Goal: Task Accomplishment & Management: Manage account settings

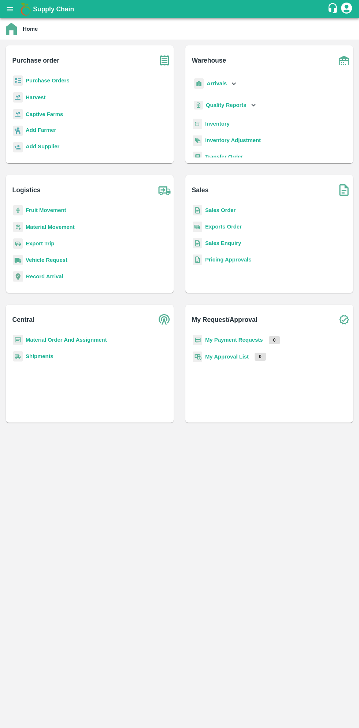
click at [59, 81] on b "Purchase Orders" at bounding box center [48, 81] width 44 height 6
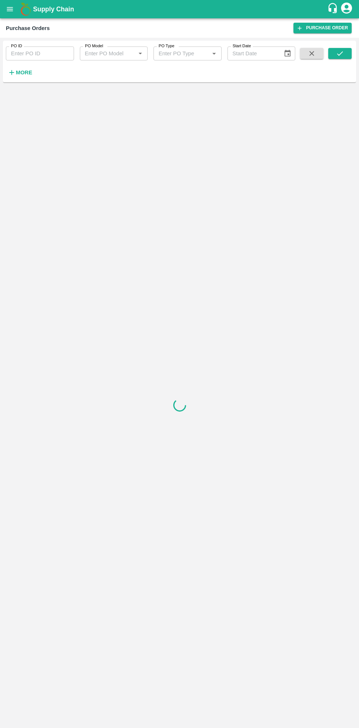
click at [29, 72] on strong "More" at bounding box center [24, 73] width 16 height 6
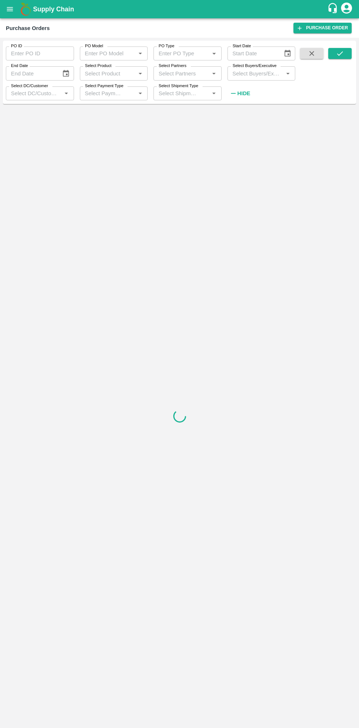
click at [249, 71] on input "Select Buyers/Executive" at bounding box center [256, 73] width 52 height 10
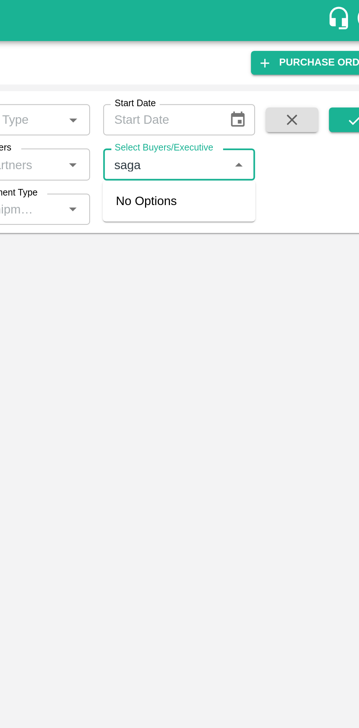
type input "sagar"
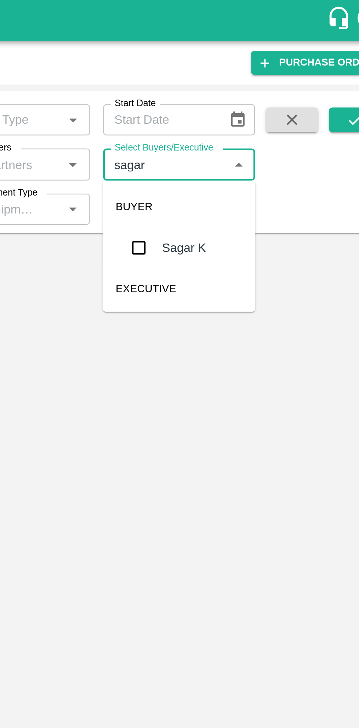
click at [244, 110] on input "checkbox" at bounding box center [243, 110] width 15 height 15
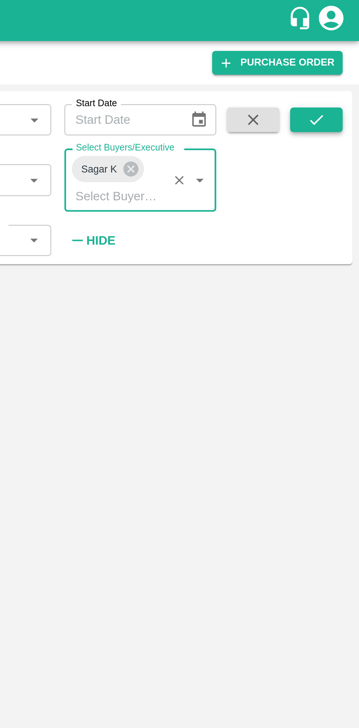
click at [337, 56] on icon "submit" at bounding box center [340, 53] width 8 height 8
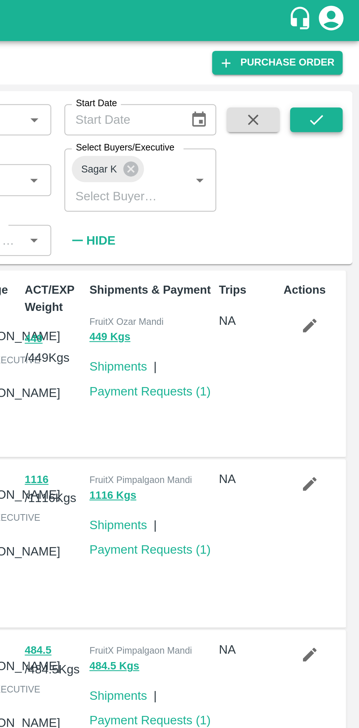
click at [341, 57] on icon "submit" at bounding box center [340, 53] width 8 height 8
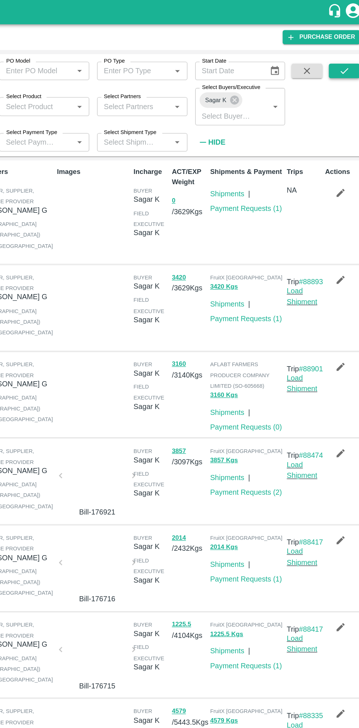
scroll to position [0, 0]
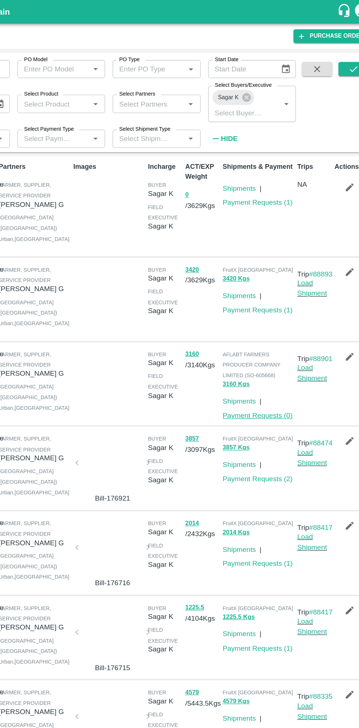
click at [272, 324] on link "Payment Requests ( 0 )" at bounding box center [266, 322] width 54 height 6
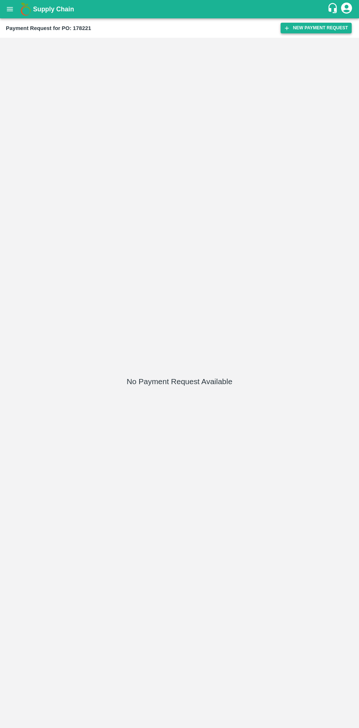
click at [317, 29] on button "New Payment Request" at bounding box center [315, 28] width 71 height 11
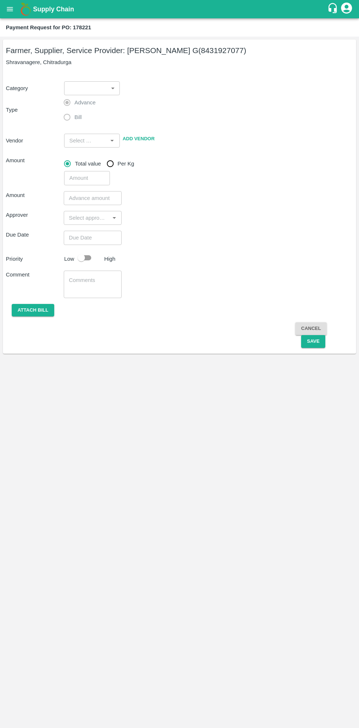
click at [95, 91] on body "Supply Chain Payment Request for PO: 178221 Farmer, Supplier, Service Provider:…" at bounding box center [179, 364] width 359 height 728
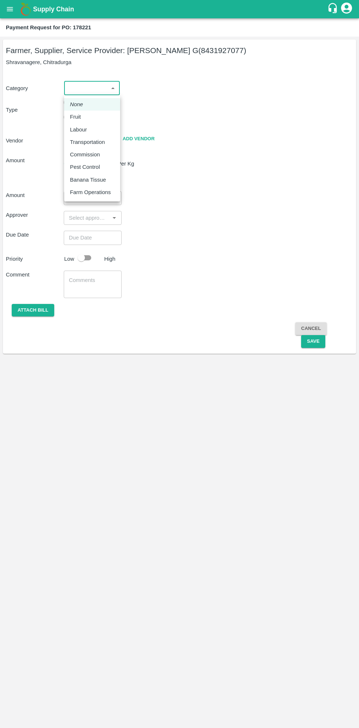
click at [83, 119] on div "Fruit" at bounding box center [77, 117] width 15 height 8
type input "1"
type input "[PERSON_NAME] G - 8431927077(Farmer, Supplier, Service Provider)"
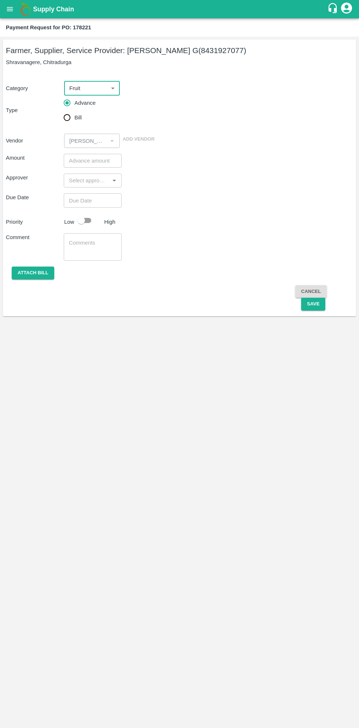
click at [70, 119] on input "Bill" at bounding box center [67, 117] width 15 height 15
radio input "true"
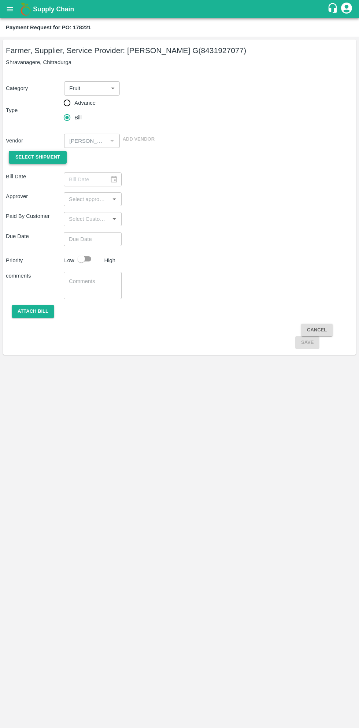
click at [45, 154] on span "Select Shipment" at bounding box center [37, 157] width 45 height 8
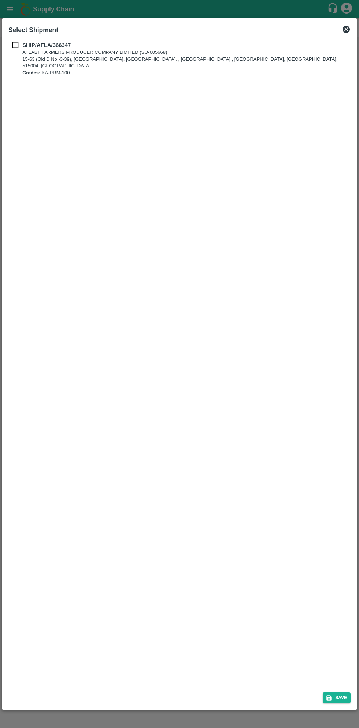
click at [27, 43] on b "SHIP/AFLA/366347" at bounding box center [46, 45] width 48 height 6
checkbox input "true"
click at [336, 695] on button "Save" at bounding box center [337, 697] width 28 height 11
type input "[DATE]"
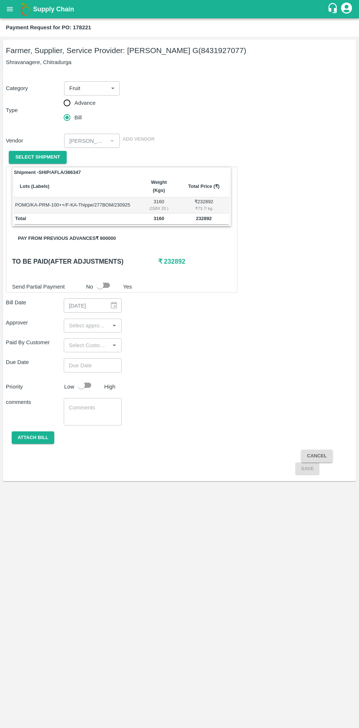
click at [101, 232] on button "Pay from previous advances ₹ 900000" at bounding box center [66, 238] width 109 height 13
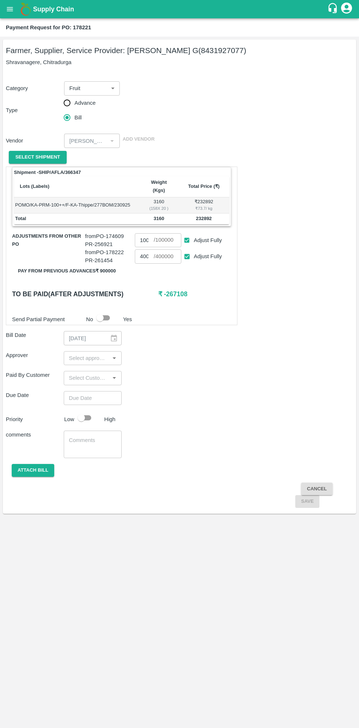
click at [189, 250] on input "Adjust Fully" at bounding box center [187, 257] width 14 height 14
checkbox input "false"
type input "0"
click at [151, 249] on input "0" at bounding box center [144, 256] width 19 height 14
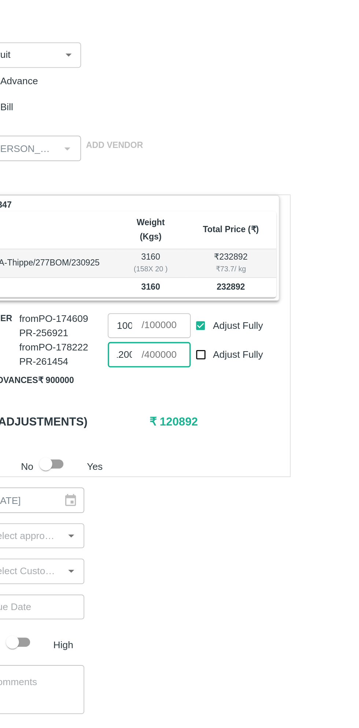
scroll to position [0, 5]
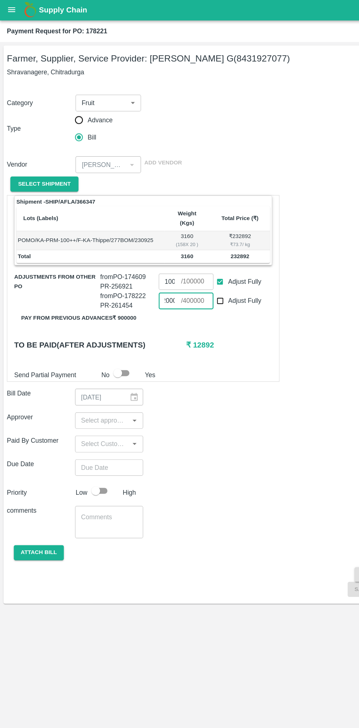
type input "120000"
click at [91, 353] on input "input" at bounding box center [86, 358] width 41 height 10
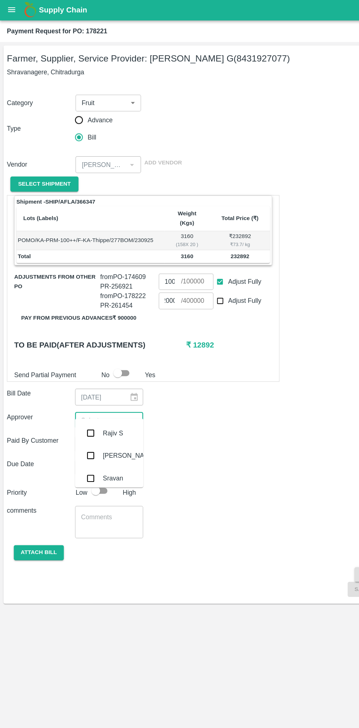
scroll to position [0, 0]
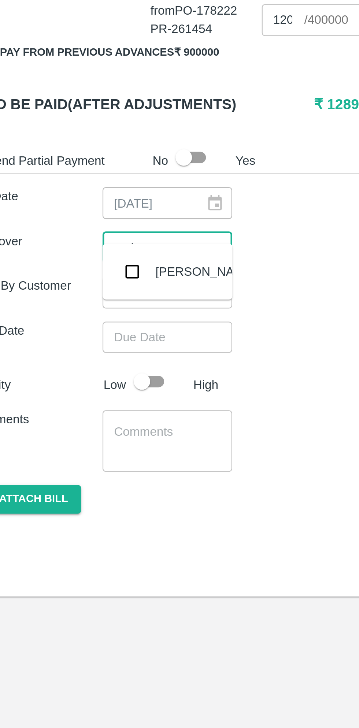
type input "muku"
click at [82, 371] on input "checkbox" at bounding box center [77, 368] width 15 height 15
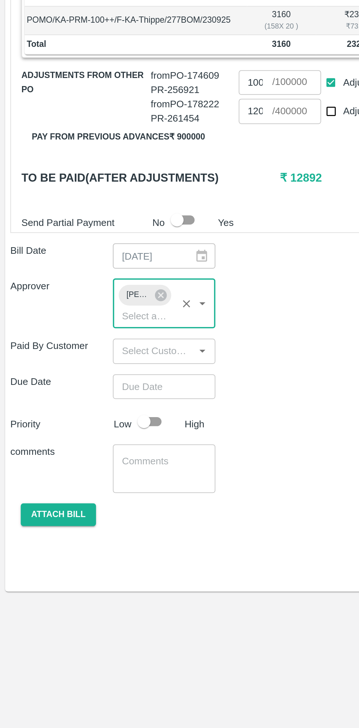
click at [97, 405] on input "Choose date" at bounding box center [90, 412] width 53 height 14
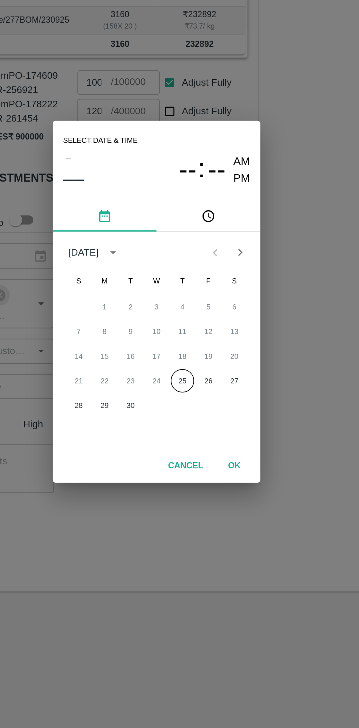
click at [194, 409] on button "25" at bounding box center [193, 408] width 13 height 13
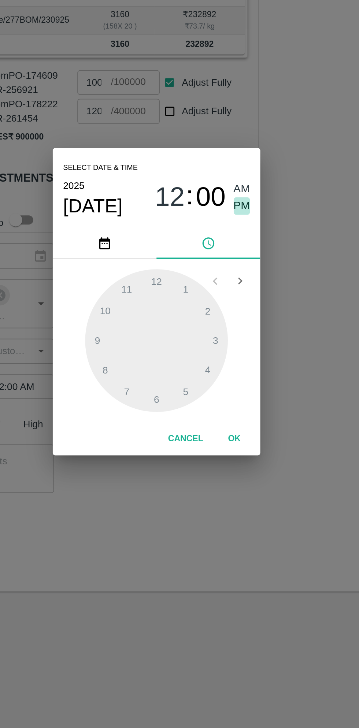
click at [228, 311] on span "PM" at bounding box center [228, 310] width 10 height 10
click at [207, 335] on icon "pick time" at bounding box center [209, 331] width 8 height 8
click at [145, 384] on div at bounding box center [179, 386] width 81 height 81
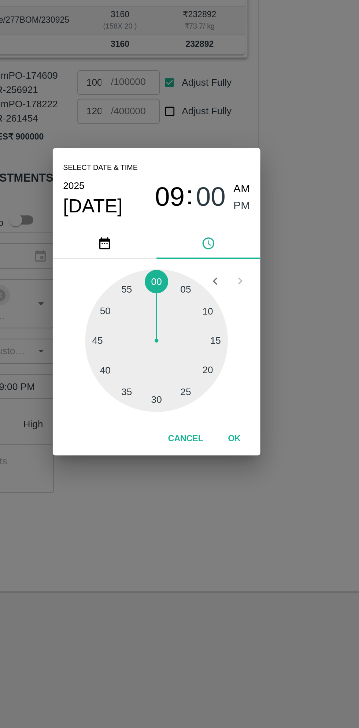
click at [212, 387] on div at bounding box center [179, 386] width 81 height 81
type input "[DATE] 09:15 PM"
click at [232, 446] on button "OK" at bounding box center [223, 441] width 23 height 13
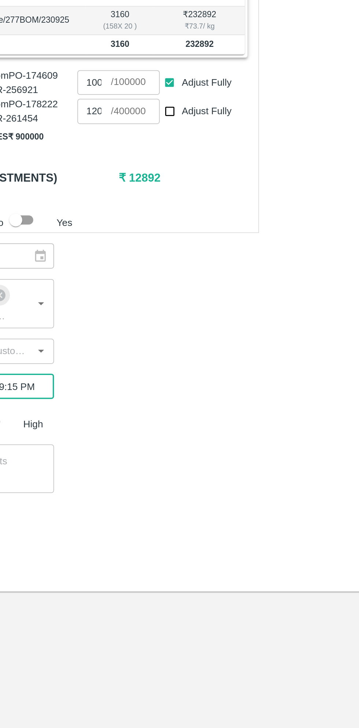
scroll to position [0, 5]
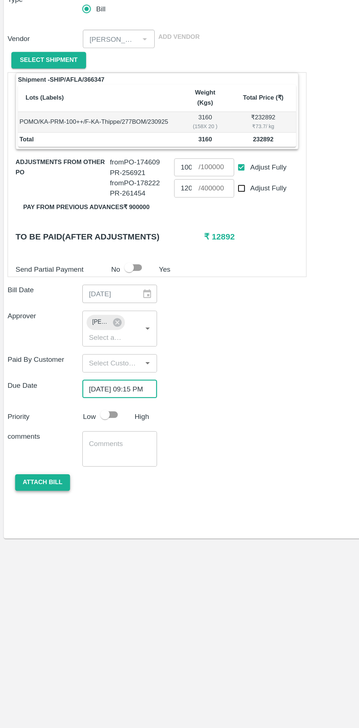
click at [38, 478] on button "Attach bill" at bounding box center [33, 484] width 42 height 13
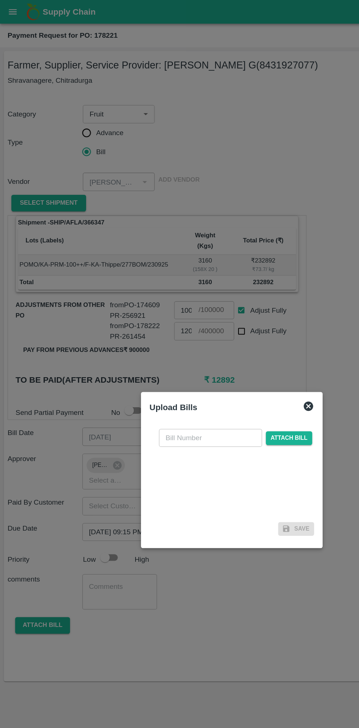
click at [160, 337] on input "text" at bounding box center [163, 339] width 80 height 14
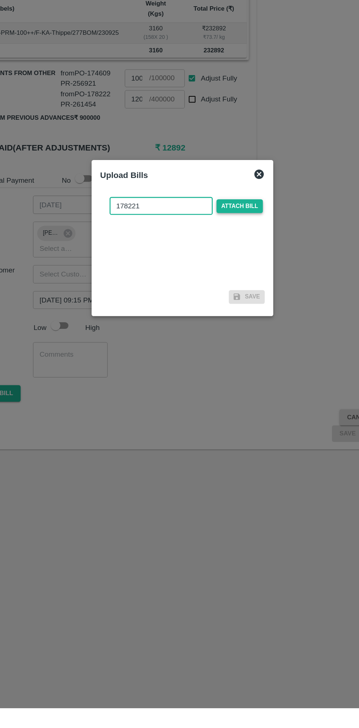
type input "178221"
click at [229, 340] on span "Attach bill" at bounding box center [224, 339] width 36 height 11
click at [0, 0] on input "Attach bill" at bounding box center [0, 0] width 0 height 0
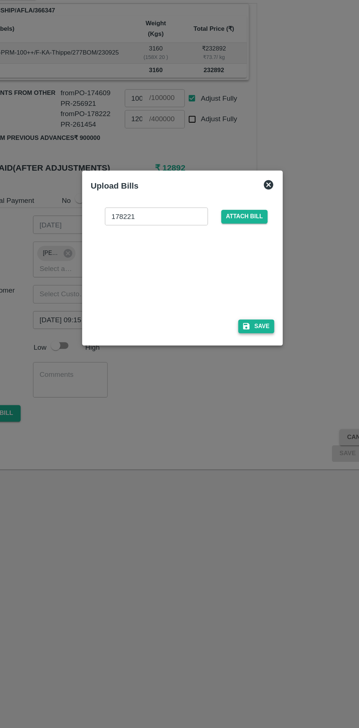
click at [240, 417] on button "Save" at bounding box center [237, 417] width 28 height 11
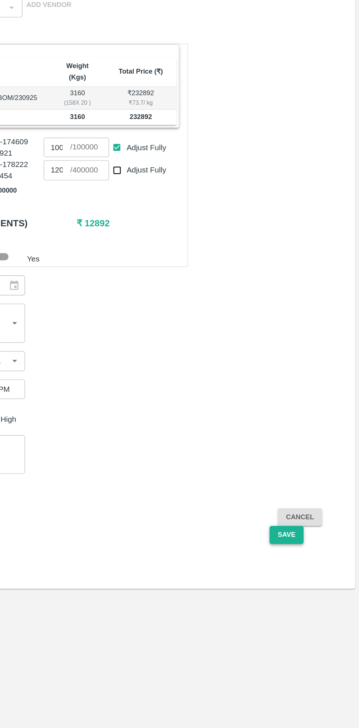
click at [310, 509] on button "Save" at bounding box center [307, 515] width 24 height 13
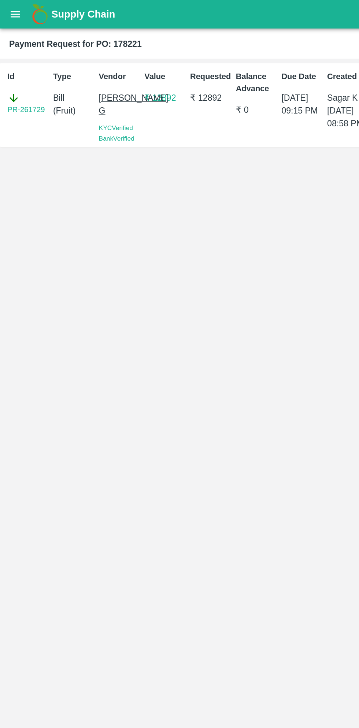
click at [16, 13] on button "open drawer" at bounding box center [9, 9] width 17 height 17
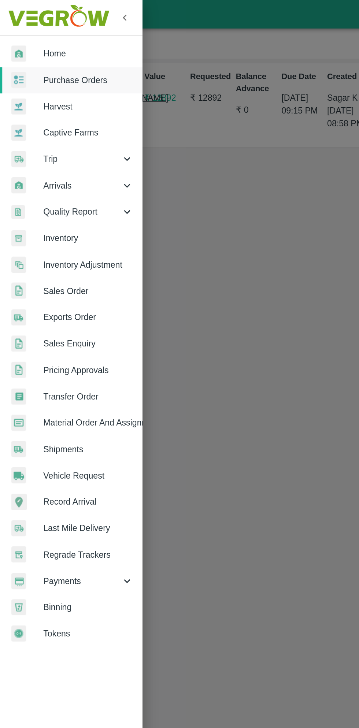
click at [48, 376] on span "Payments" at bounding box center [53, 373] width 50 height 8
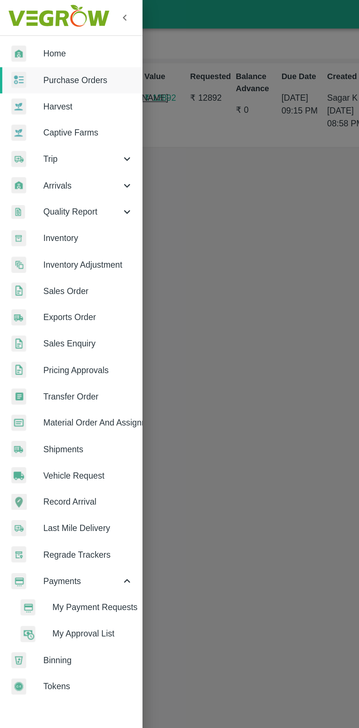
click at [62, 391] on span "My Payment Requests" at bounding box center [60, 390] width 52 height 8
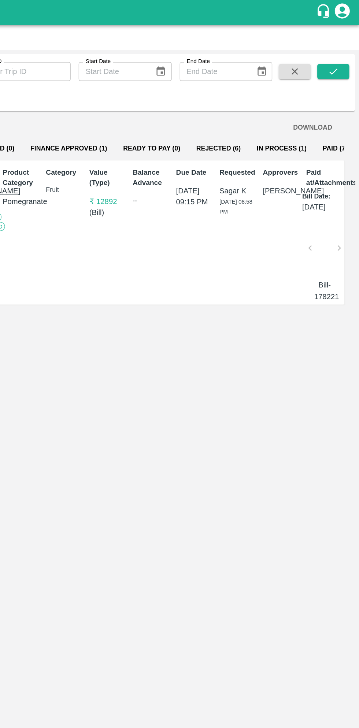
click at [301, 109] on button "In Process (1)" at bounding box center [302, 109] width 48 height 18
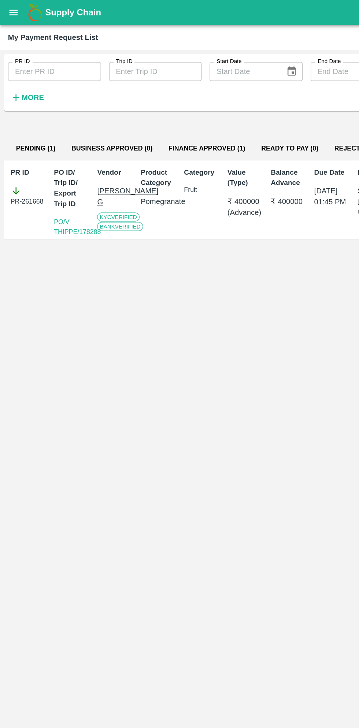
scroll to position [0, 5]
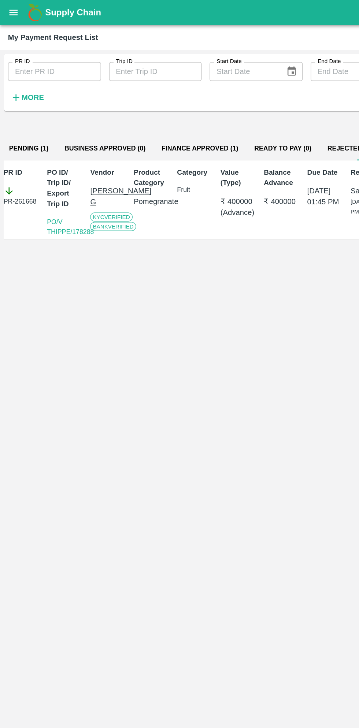
click at [28, 71] on strong "More" at bounding box center [24, 71] width 16 height 6
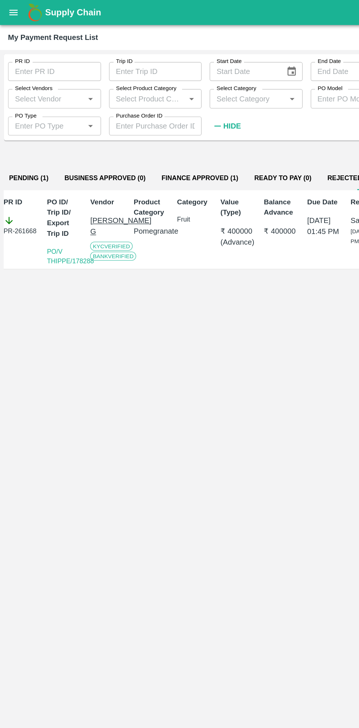
click at [15, 16] on div "Supply Chain" at bounding box center [179, 9] width 359 height 18
click at [18, 16] on div "Supply Chain" at bounding box center [179, 9] width 359 height 18
click at [17, 14] on div "Supply Chain" at bounding box center [179, 9] width 359 height 18
click at [14, 16] on div "Supply Chain" at bounding box center [179, 9] width 359 height 18
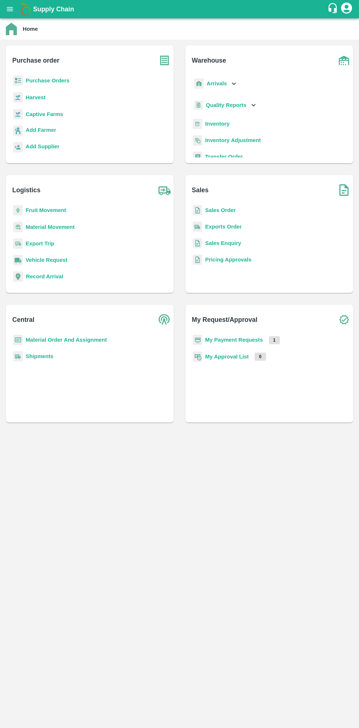
click at [12, 5] on icon "open drawer" at bounding box center [10, 9] width 8 height 8
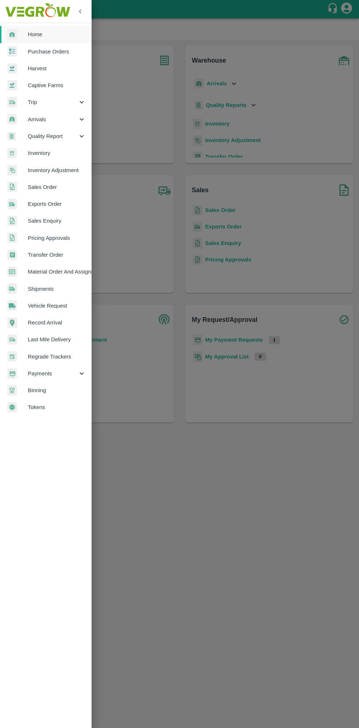
click at [62, 53] on span "Purchase Orders" at bounding box center [57, 52] width 58 height 8
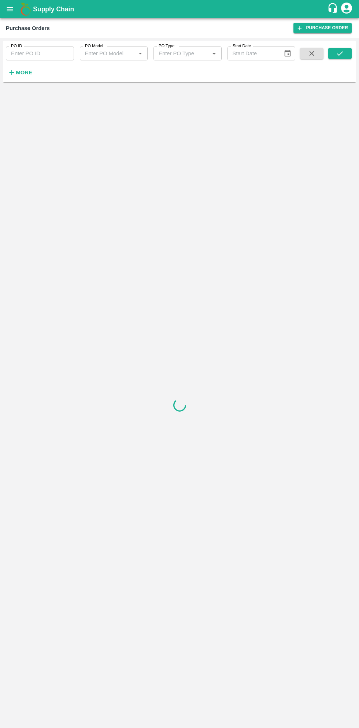
click at [29, 72] on strong "More" at bounding box center [24, 73] width 16 height 6
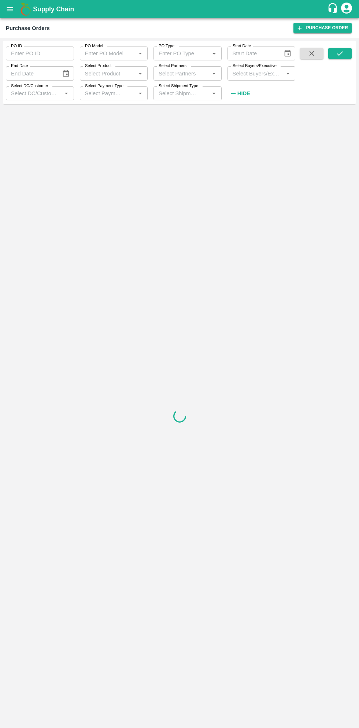
click at [253, 73] on input "Select Buyers/Executive" at bounding box center [256, 73] width 52 height 10
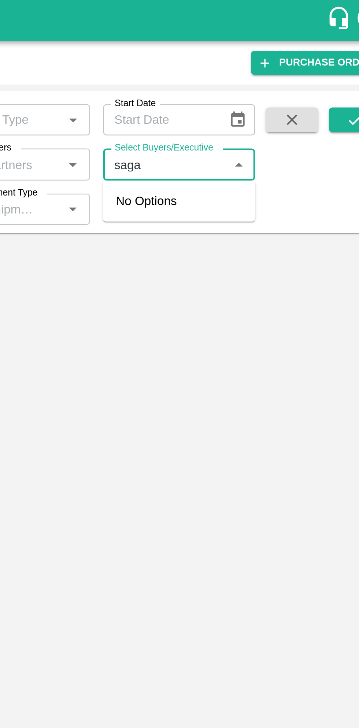
type input "sagar"
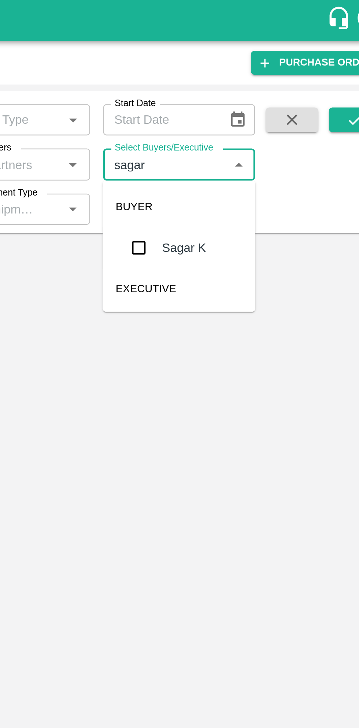
click at [248, 115] on input "checkbox" at bounding box center [243, 110] width 15 height 15
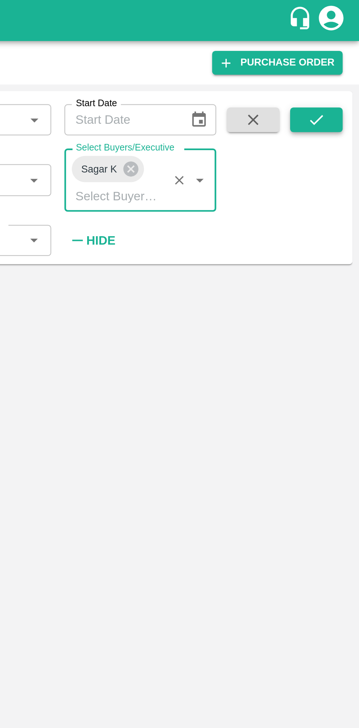
click at [344, 55] on button "submit" at bounding box center [339, 53] width 23 height 11
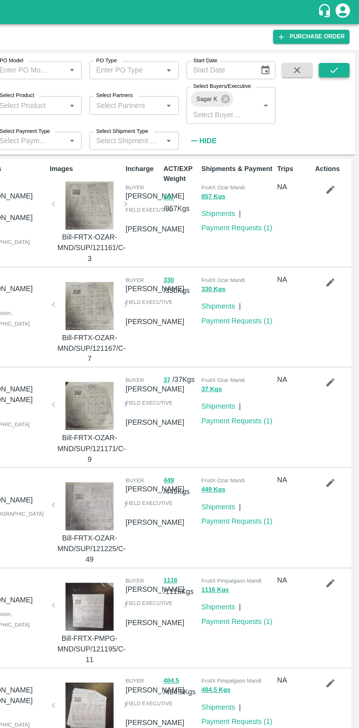
click at [341, 52] on icon "submit" at bounding box center [340, 53] width 8 height 8
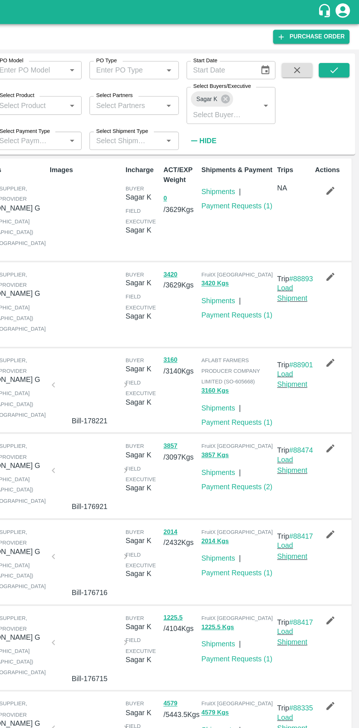
click at [338, 148] on icon "button" at bounding box center [337, 145] width 8 height 8
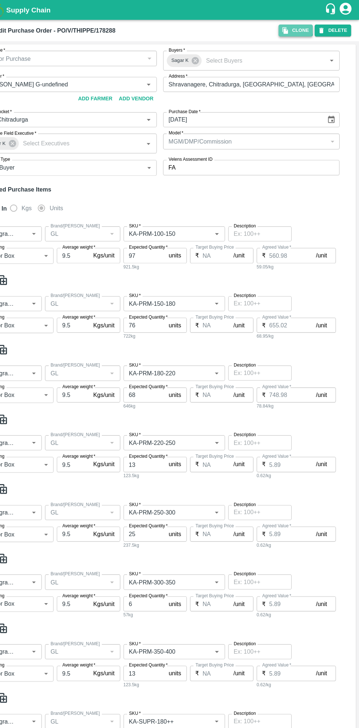
click at [294, 27] on icon "button" at bounding box center [290, 28] width 7 height 7
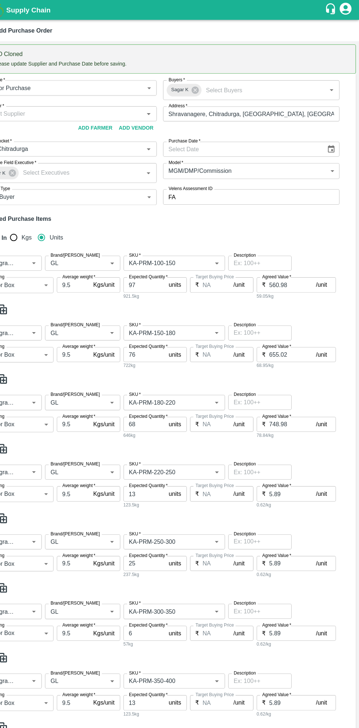
click at [321, 139] on input "Purchase Date   *" at bounding box center [250, 138] width 145 height 14
type input "DD/MM/YYYY"
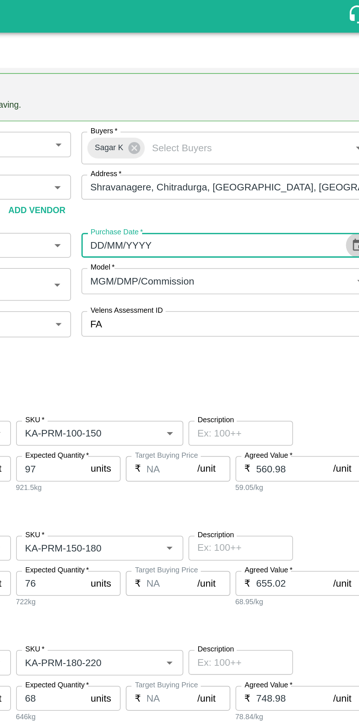
click at [336, 136] on icon "Choose date" at bounding box center [333, 138] width 8 height 8
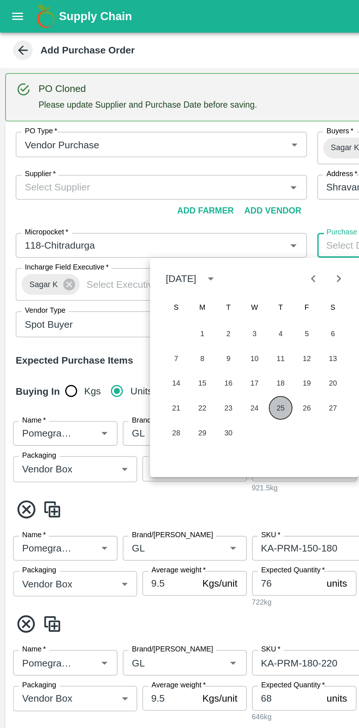
click at [156, 230] on button "25" at bounding box center [157, 228] width 13 height 13
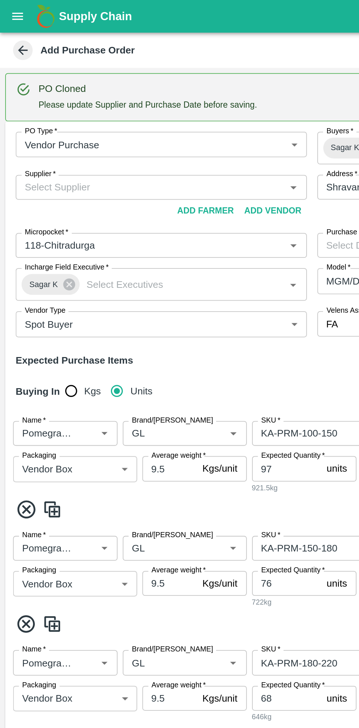
type input "25/09/2025"
click at [97, 107] on input "Supplier   *" at bounding box center [84, 105] width 147 height 10
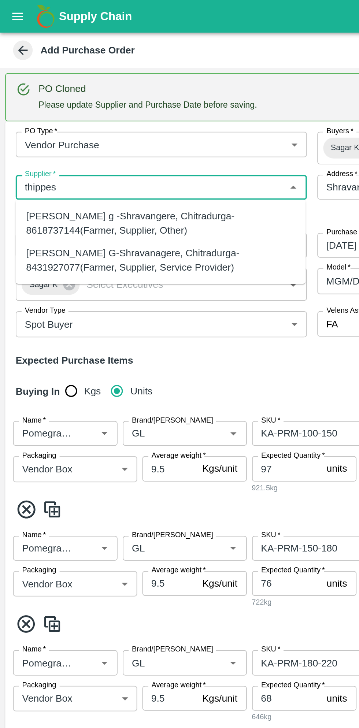
click at [120, 151] on div "Thippeswamy G-Shravanagere, Chitradurga-8431927077(Farmer, Supplier, Service Pr…" at bounding box center [90, 146] width 151 height 16
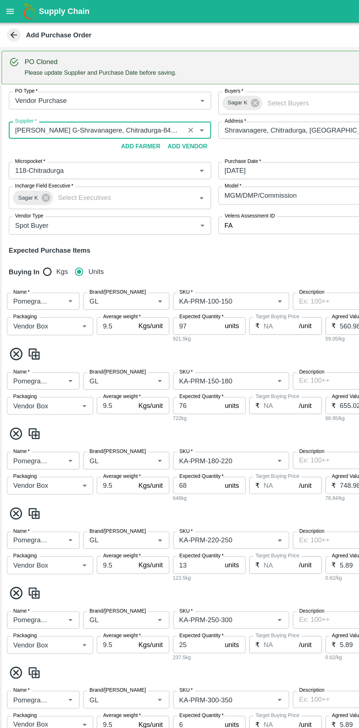
scroll to position [1, 0]
type input "Thippeswamy G-Shravanagere, Chitradurga-8431927077(Farmer, Supplier, Service Pr…"
click at [95, 243] on input "Brand/Marka" at bounding box center [93, 243] width 44 height 10
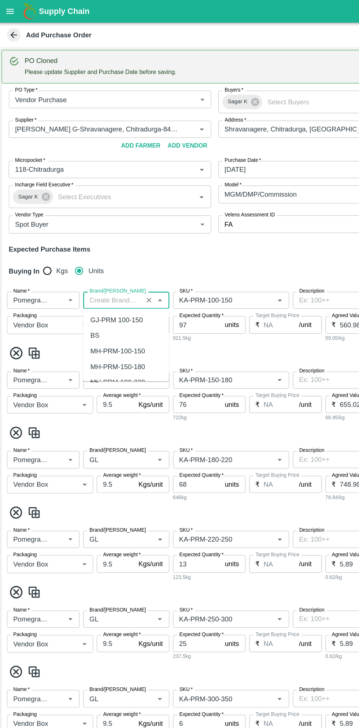
scroll to position [0, 0]
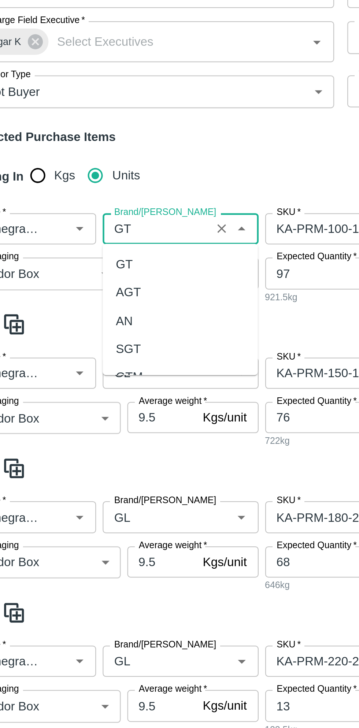
click at [82, 259] on div "GT" at bounding box center [103, 258] width 69 height 12
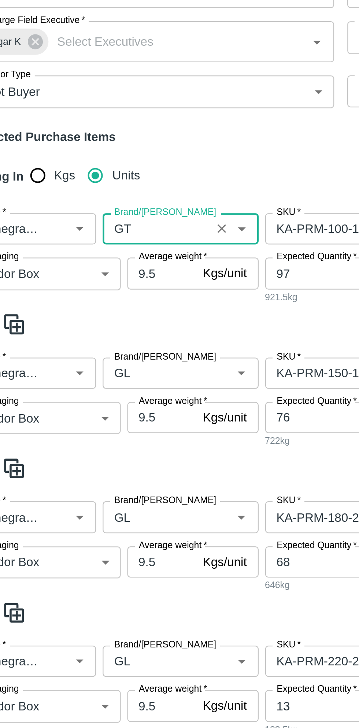
type input "GT"
click at [101, 302] on input "Brand/Marka" at bounding box center [93, 307] width 44 height 10
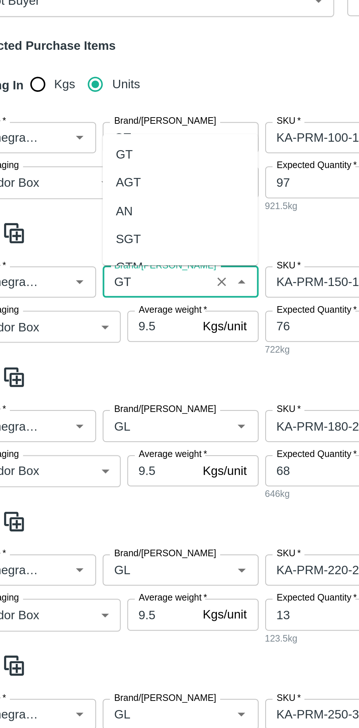
click at [82, 209] on div "GT" at bounding box center [103, 209] width 69 height 12
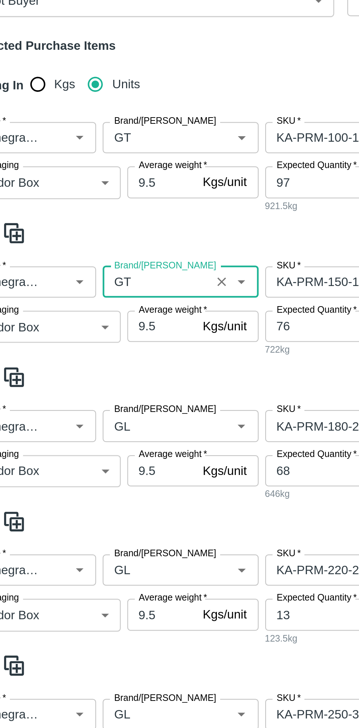
scroll to position [108, 0]
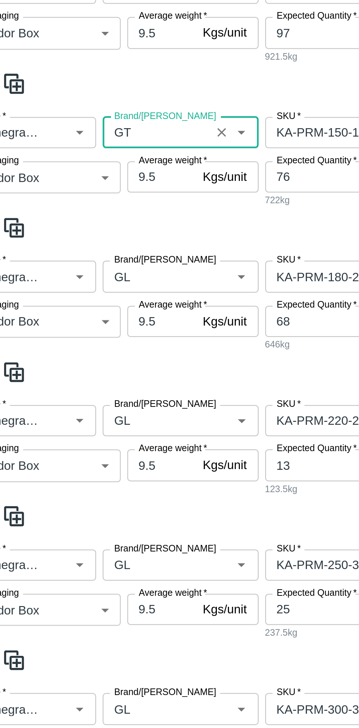
type input "GT"
click at [95, 267] on input "Brand/Marka" at bounding box center [93, 264] width 44 height 10
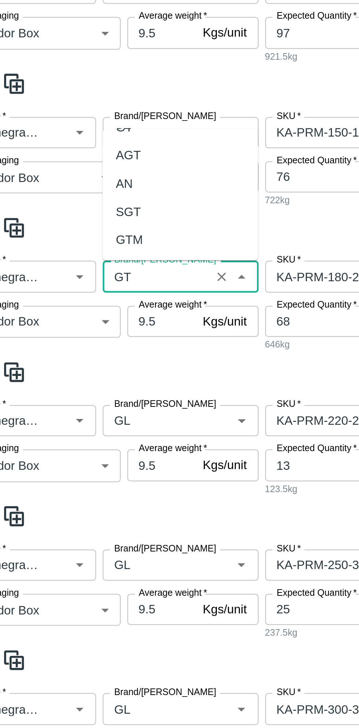
scroll to position [0, 0]
click at [81, 204] on div "GT" at bounding box center [79, 207] width 8 height 8
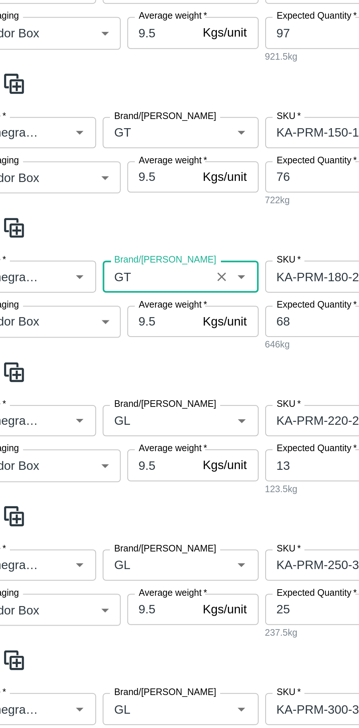
type input "GT"
click at [102, 330] on input "Brand/Marka" at bounding box center [93, 328] width 44 height 10
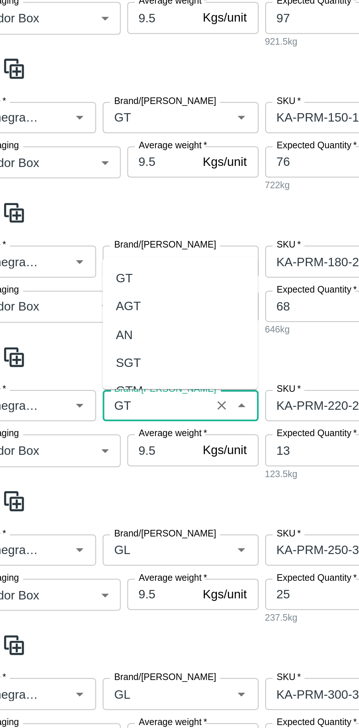
click at [81, 273] on div "GT" at bounding box center [79, 271] width 8 height 8
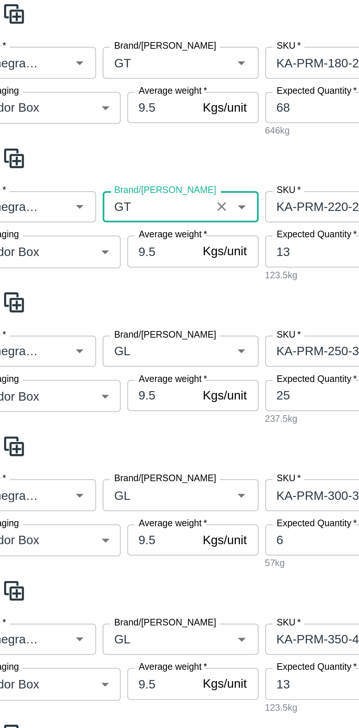
type input "GT"
click at [96, 452] on input "Brand/Marka" at bounding box center [93, 457] width 44 height 10
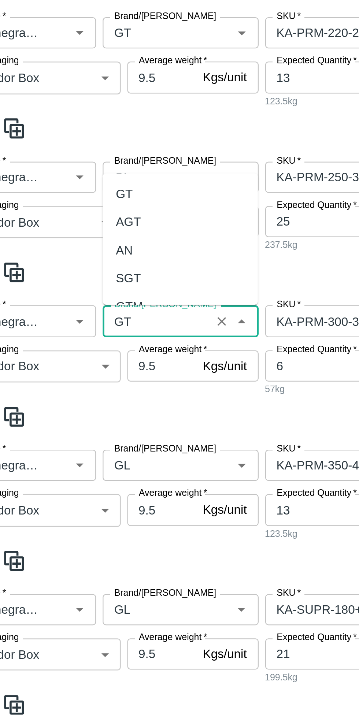
click at [83, 325] on div "GT" at bounding box center [103, 322] width 69 height 12
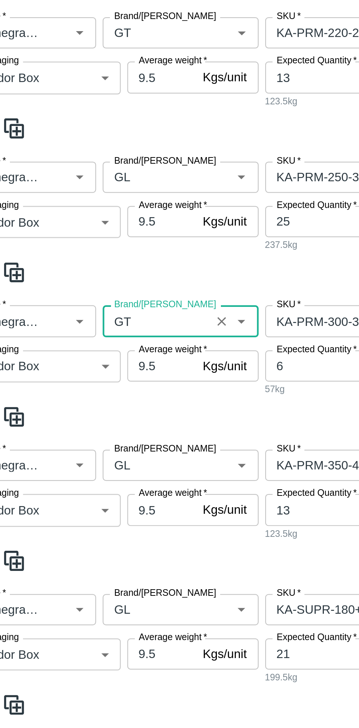
type input "GT"
click at [93, 439] on input "Brand/Marka" at bounding box center [93, 444] width 44 height 10
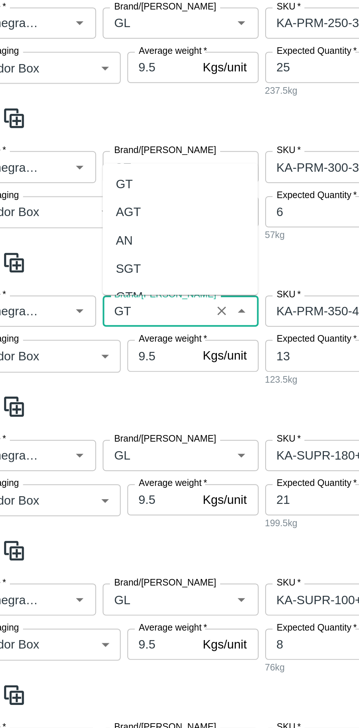
click at [81, 315] on div "GT" at bounding box center [79, 318] width 8 height 8
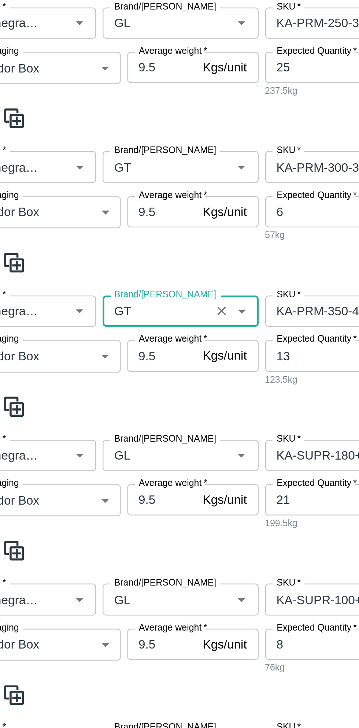
type input "GT"
click at [93, 434] on input "Brand/Marka" at bounding box center [93, 439] width 44 height 10
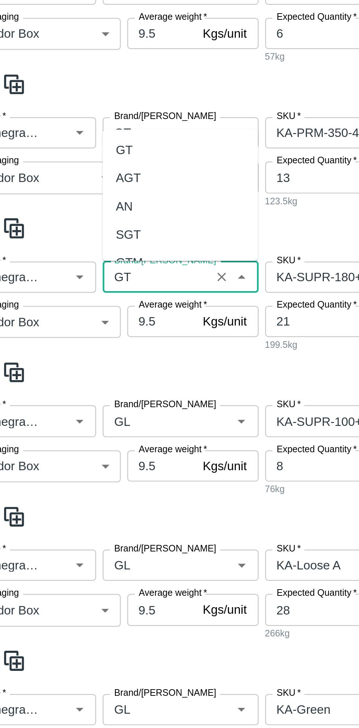
click at [82, 301] on div "GT" at bounding box center [103, 303] width 69 height 12
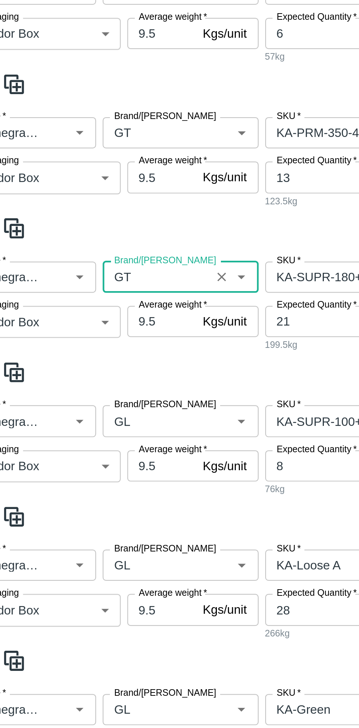
type input "GT"
click at [92, 419] on input "Brand/Marka" at bounding box center [93, 424] width 44 height 10
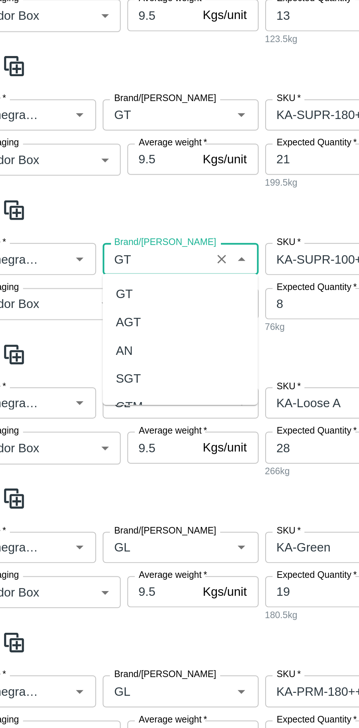
click at [79, 364] on div "GT" at bounding box center [79, 367] width 8 height 8
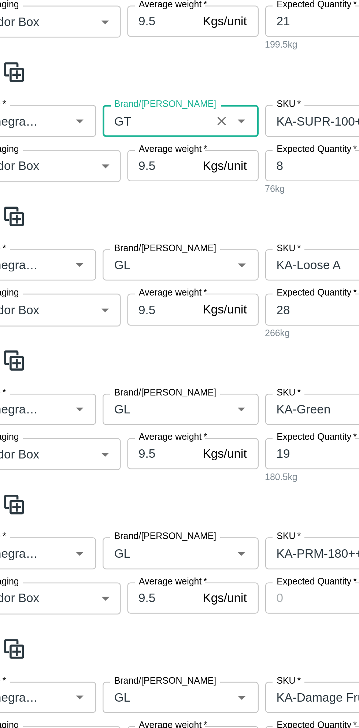
scroll to position [475, 0]
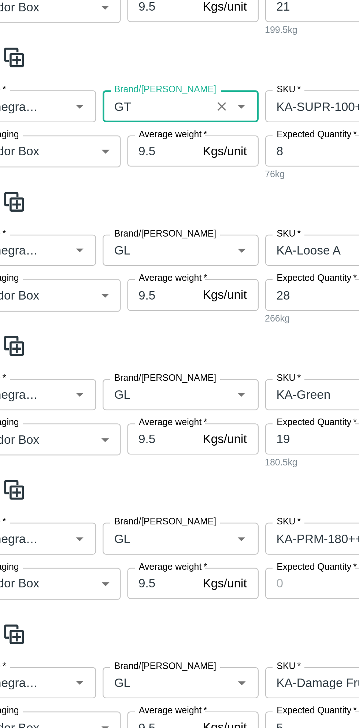
type input "GT"
click at [100, 350] on input "Brand/Marka" at bounding box center [93, 348] width 44 height 10
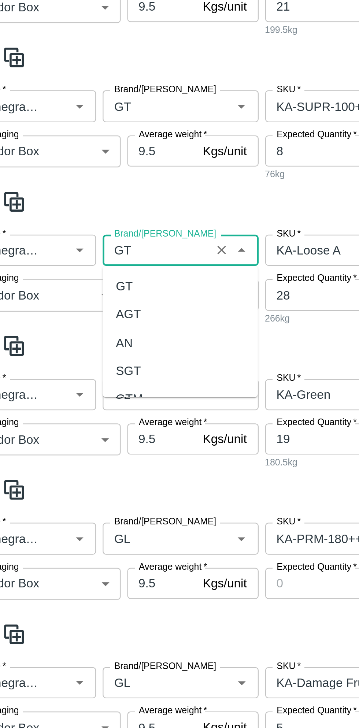
scroll to position [0, 0]
click at [78, 364] on div "GT" at bounding box center [79, 364] width 8 height 8
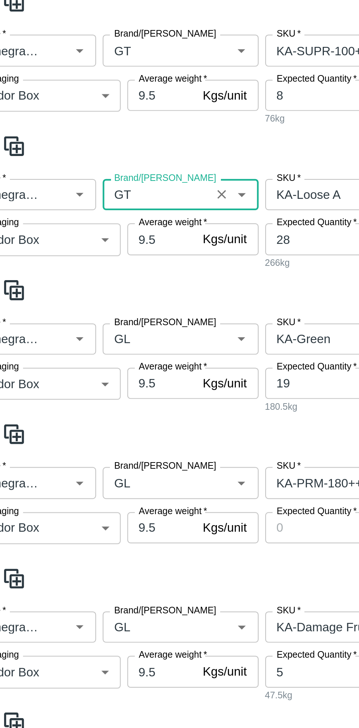
type input "GT"
click at [96, 414] on input "Brand/Marka" at bounding box center [93, 412] width 44 height 10
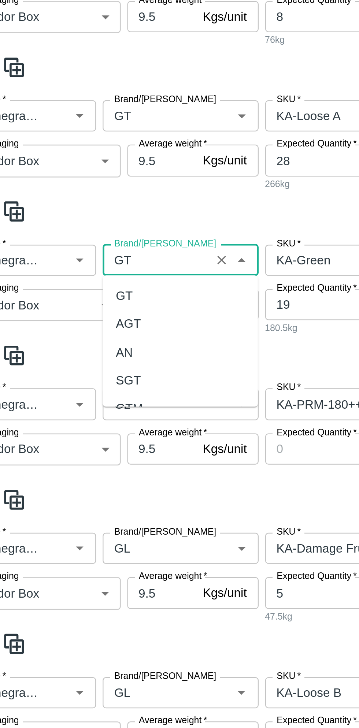
click at [82, 425] on div "GT" at bounding box center [103, 428] width 69 height 12
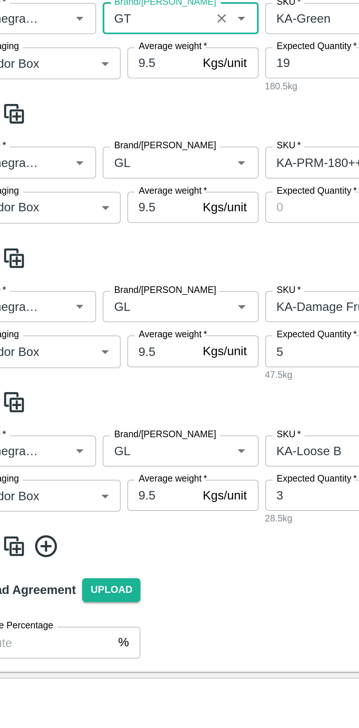
type input "GT"
click at [101, 478] on input "Brand/Marka" at bounding box center [93, 476] width 44 height 10
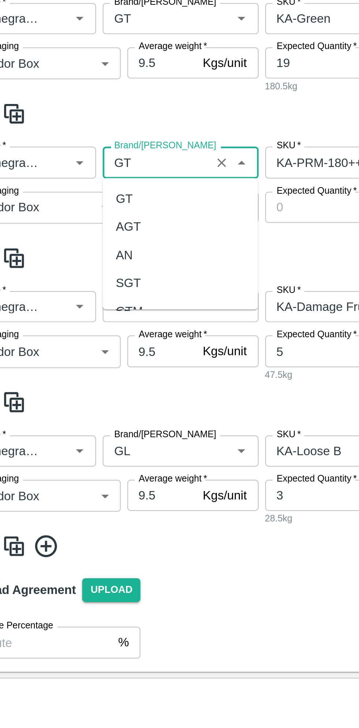
click at [83, 491] on div "GT" at bounding box center [103, 492] width 69 height 12
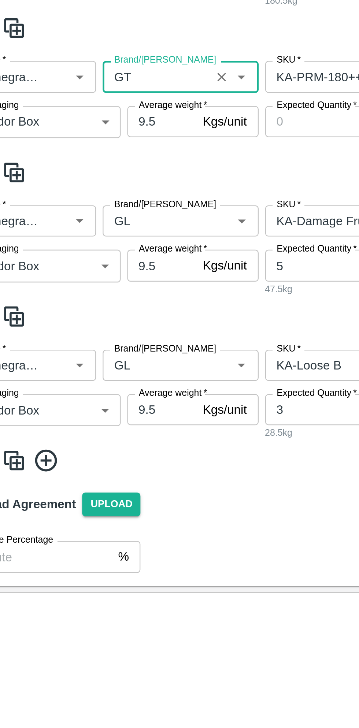
type input "GT"
click at [93, 543] on input "Brand/Marka" at bounding box center [93, 541] width 44 height 10
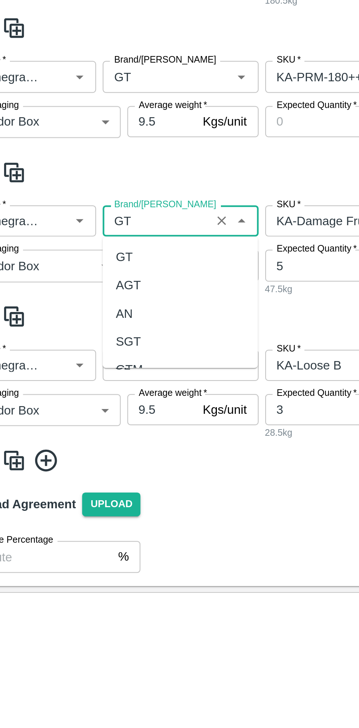
click at [83, 555] on div "GT" at bounding box center [103, 556] width 69 height 12
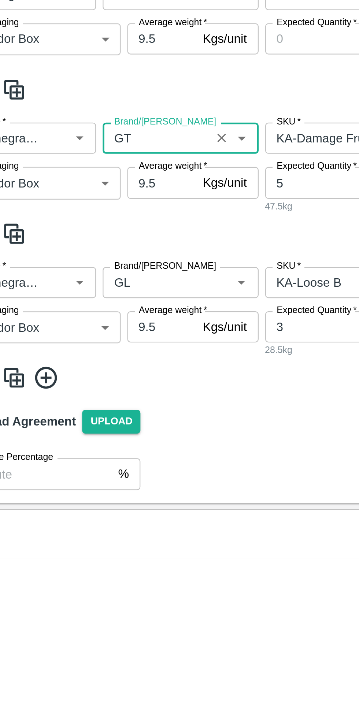
type input "GT"
click at [96, 604] on input "Brand/Marka" at bounding box center [93, 605] width 44 height 10
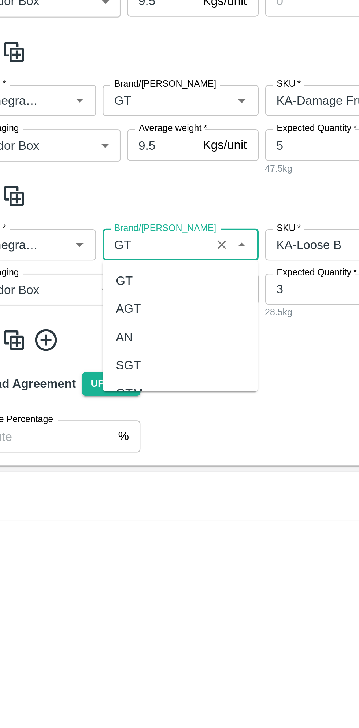
click at [81, 617] on div "GT" at bounding box center [79, 621] width 8 height 8
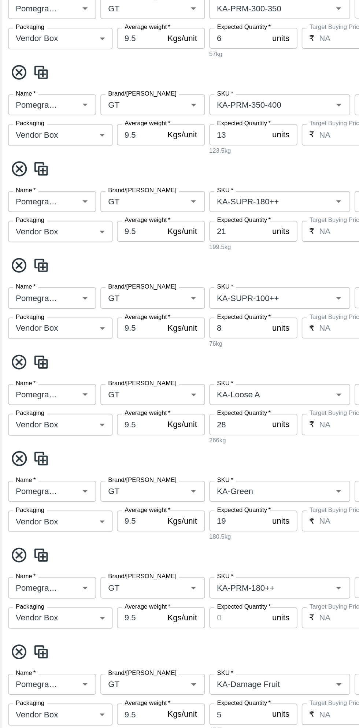
scroll to position [475, 0]
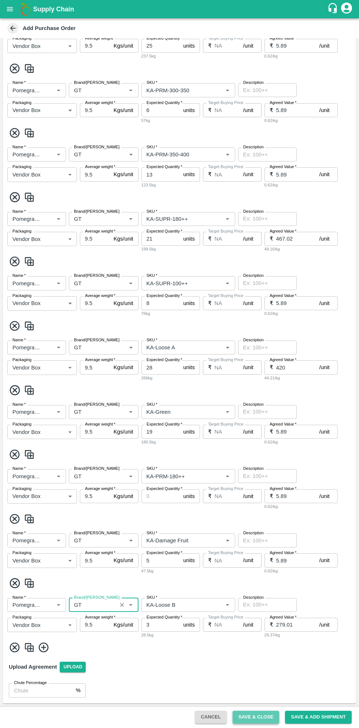
type input "GT"
click at [265, 714] on button "Save & Close" at bounding box center [255, 717] width 47 height 13
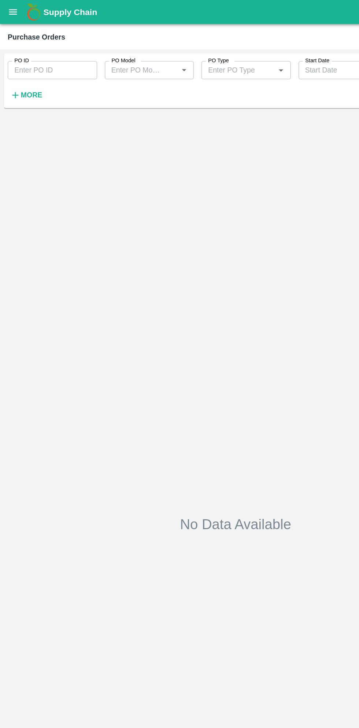
click at [29, 86] on div "No Data Available" at bounding box center [179, 399] width 353 height 628
click at [28, 76] on h6 "More" at bounding box center [24, 73] width 16 height 10
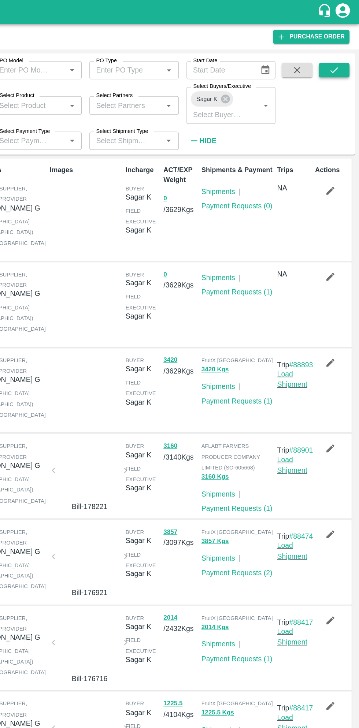
click at [339, 53] on icon "submit" at bounding box center [340, 53] width 8 height 8
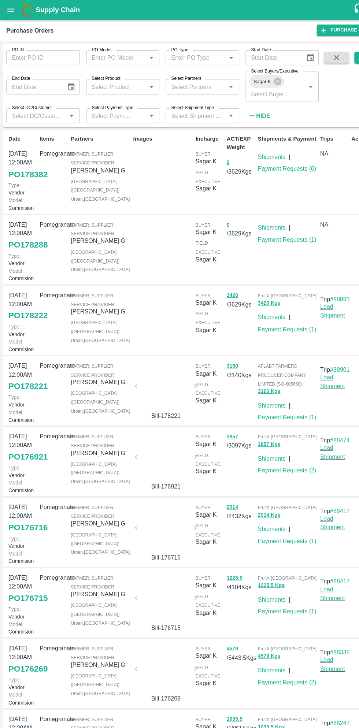
click at [11, 9] on icon "open drawer" at bounding box center [10, 9] width 6 height 4
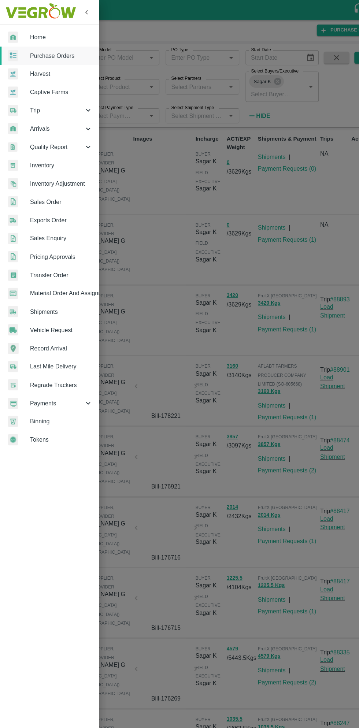
click at [74, 274] on span "Material Order And Assignment" at bounding box center [57, 272] width 58 height 8
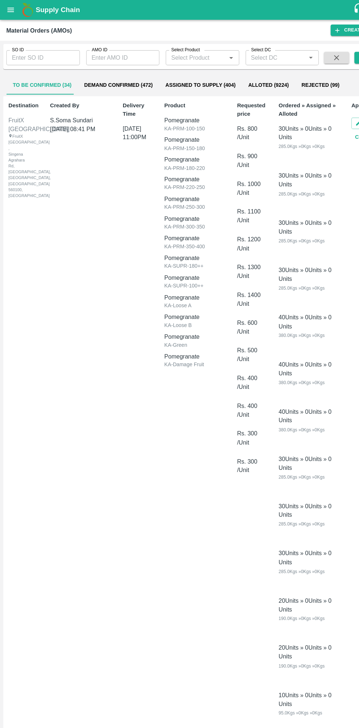
click at [110, 53] on input "AMO ID" at bounding box center [114, 53] width 68 height 14
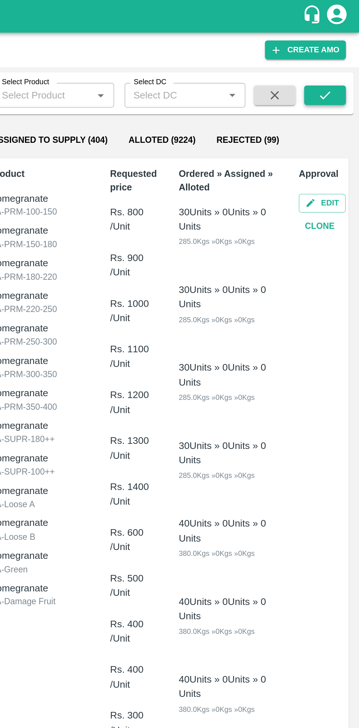
type input "329701"
click at [340, 53] on icon "submit" at bounding box center [340, 53] width 8 height 8
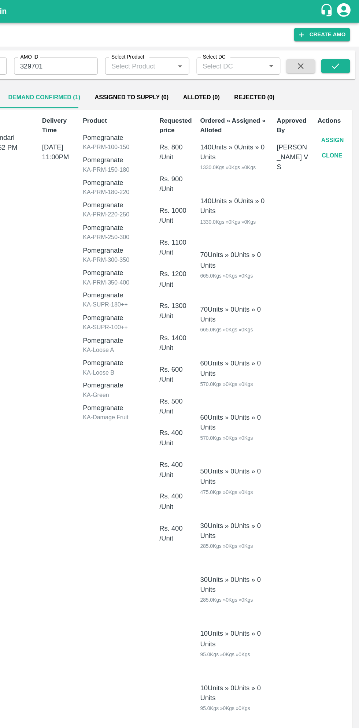
click at [336, 113] on button "Assign" at bounding box center [337, 113] width 24 height 13
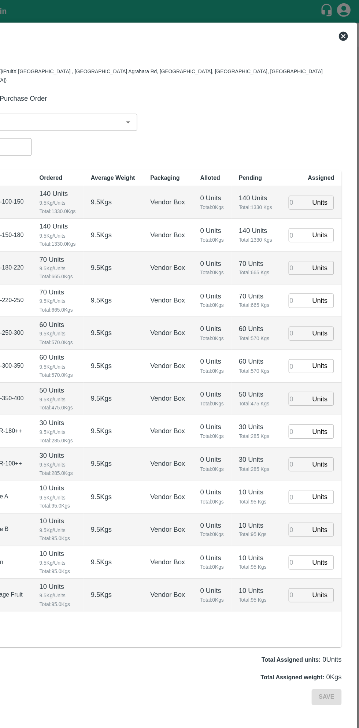
type input "29/09/2025 11:00 PM"
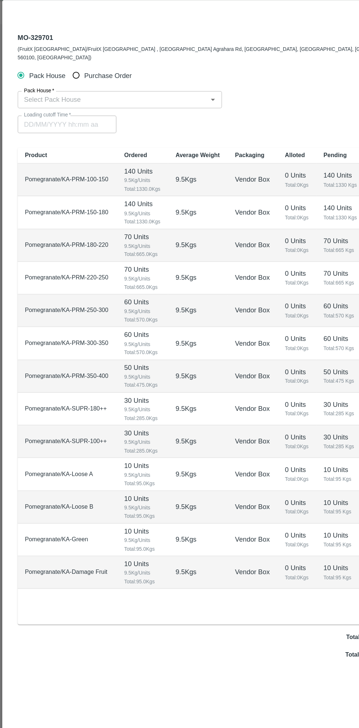
click at [64, 72] on input "Purchase Order" at bounding box center [62, 79] width 14 height 14
radio input "true"
click at [101, 94] on input "PO   *" at bounding box center [170, 99] width 308 height 10
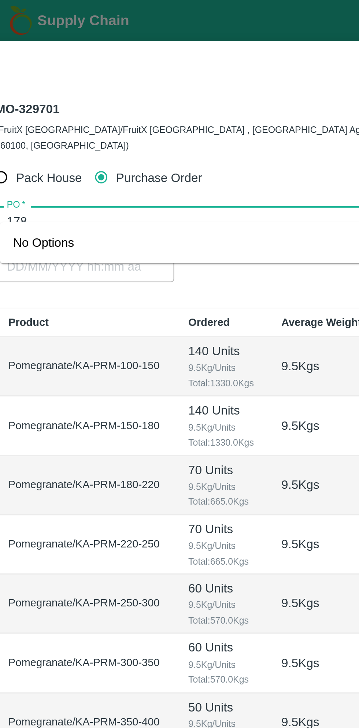
type input "178"
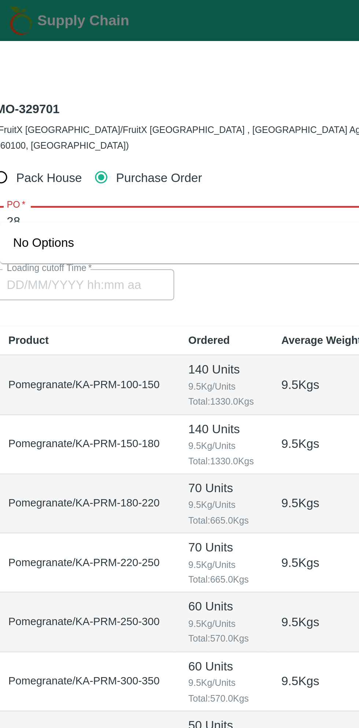
type input "2"
click at [117, 109] on div "PO-178288(Thippeswamy G-8431927077)" at bounding box center [79, 108] width 114 height 8
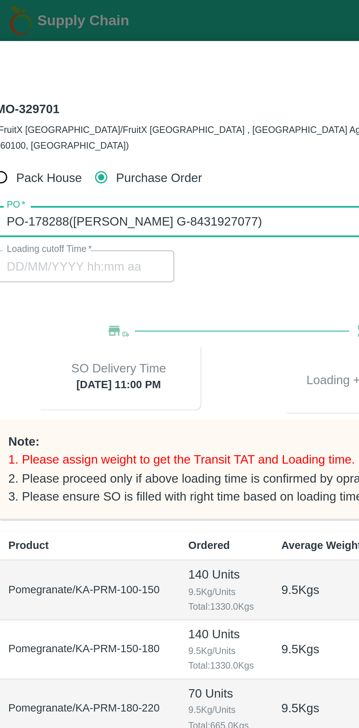
type input "PO-178288(Thippeswamy G-8431927077)"
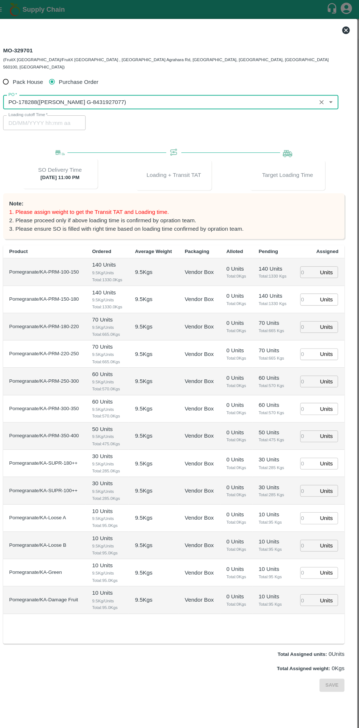
click at [309, 258] on input "number" at bounding box center [310, 263] width 16 height 11
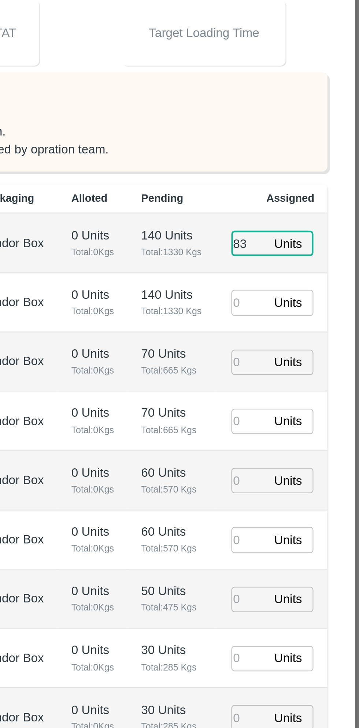
type input "83"
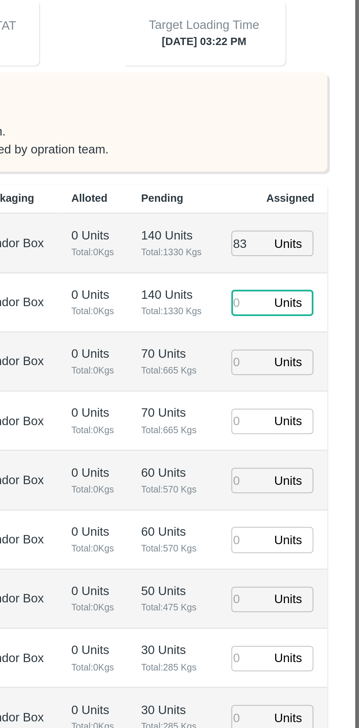
type input "29/09/2025 03:22 PM"
type input "76"
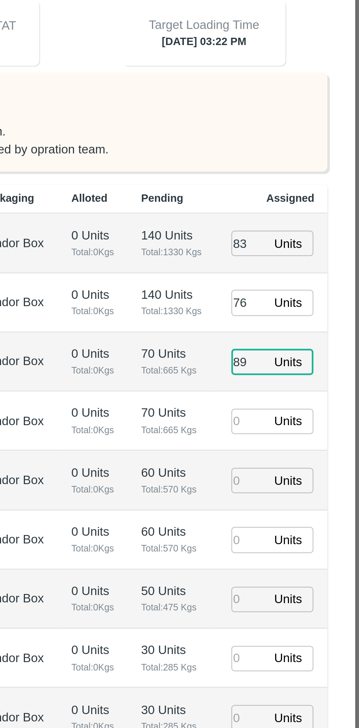
type input "89"
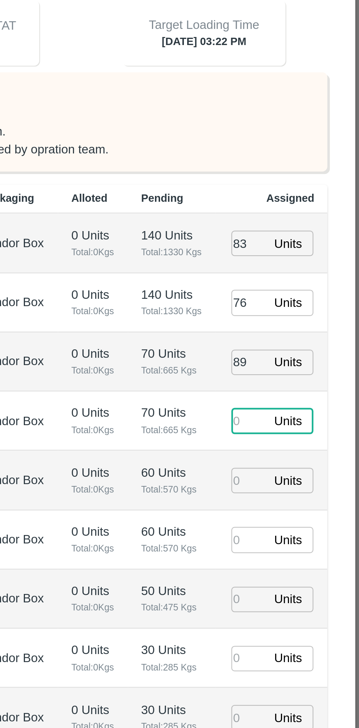
type input "29/09/2025 01:22 PM"
click at [310, 312] on input "89" at bounding box center [310, 316] width 16 height 11
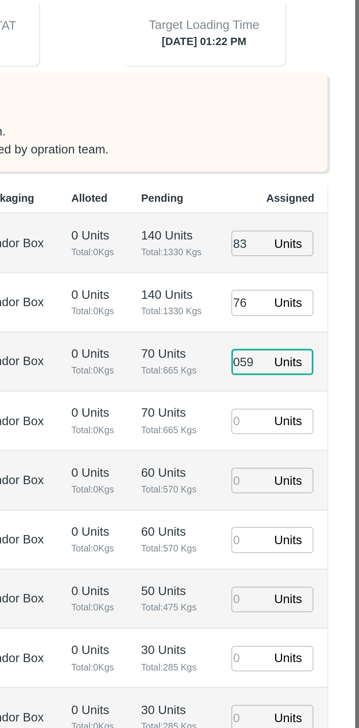
type input "059"
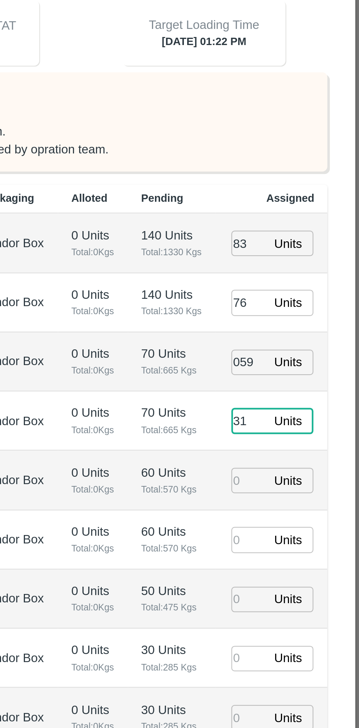
type input "31"
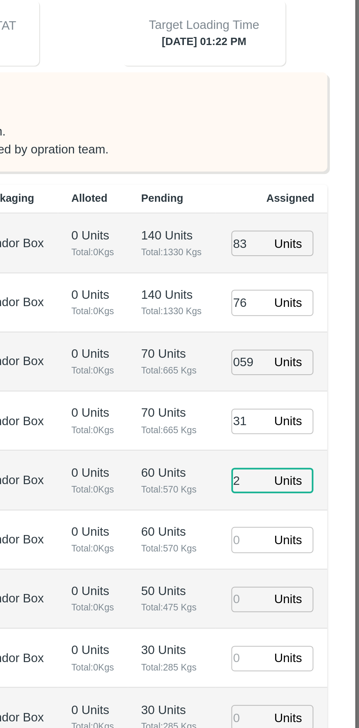
type input "26"
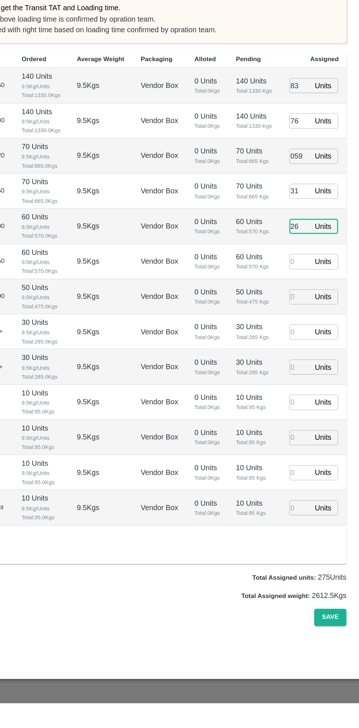
type input "29/09/2025 02:22 PM"
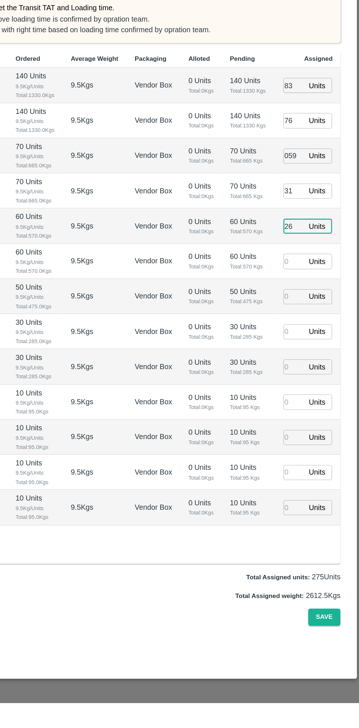
type input "26"
click at [309, 443] on input "number" at bounding box center [310, 448] width 16 height 11
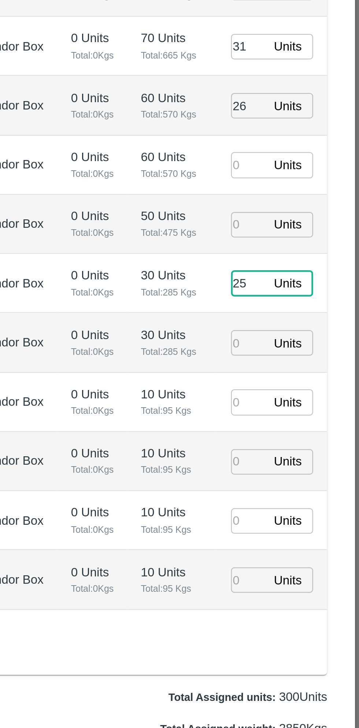
type input "25"
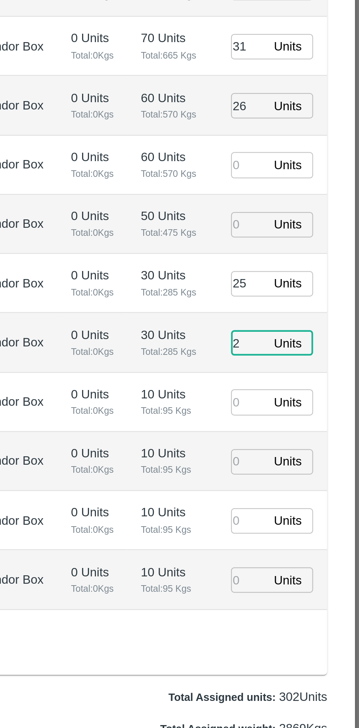
type input "2"
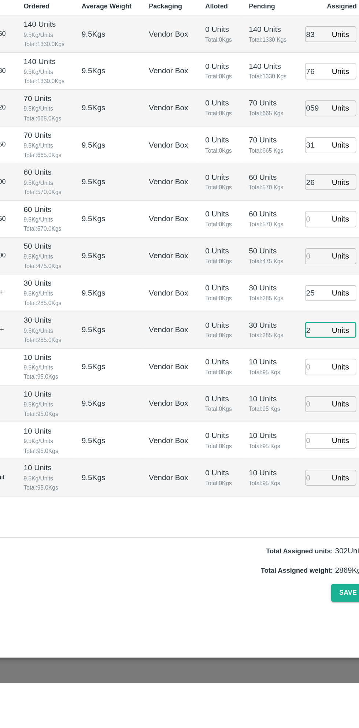
click at [308, 496] on input "number" at bounding box center [310, 501] width 16 height 11
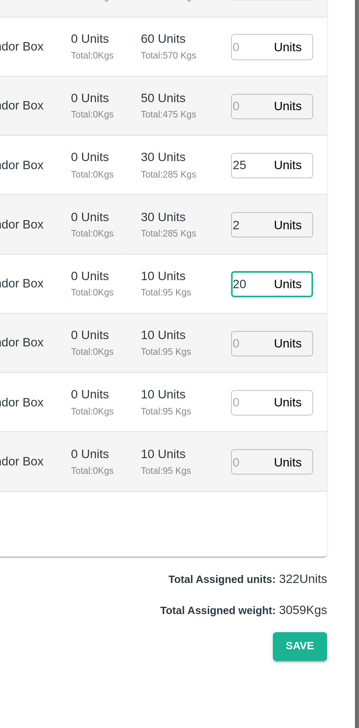
type input "20"
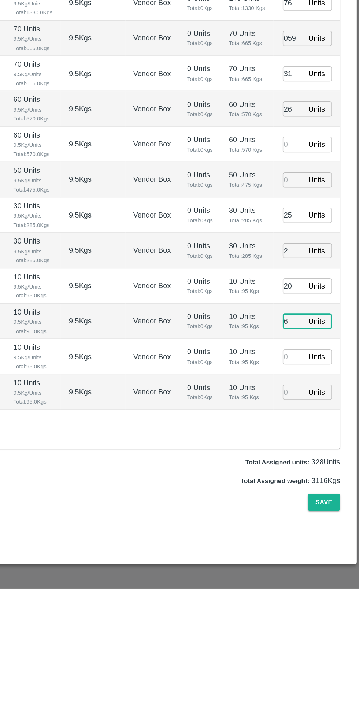
type input "6"
click at [310, 549] on input "number" at bounding box center [310, 554] width 16 height 11
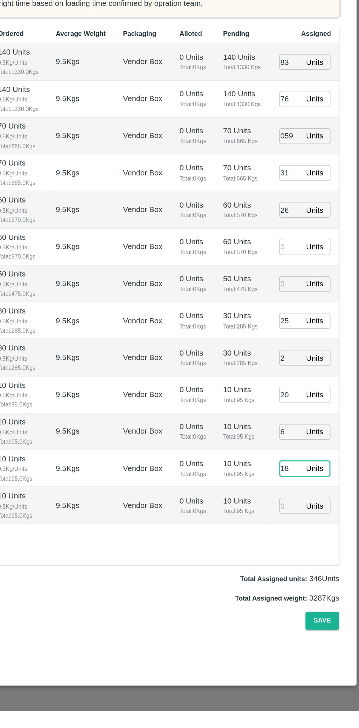
type input "18"
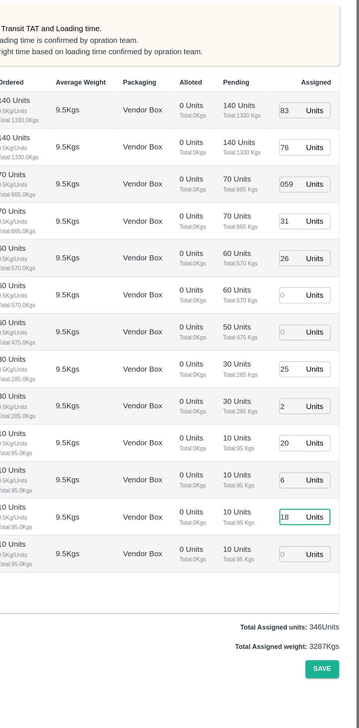
click at [312, 469] on input "2" at bounding box center [310, 474] width 16 height 11
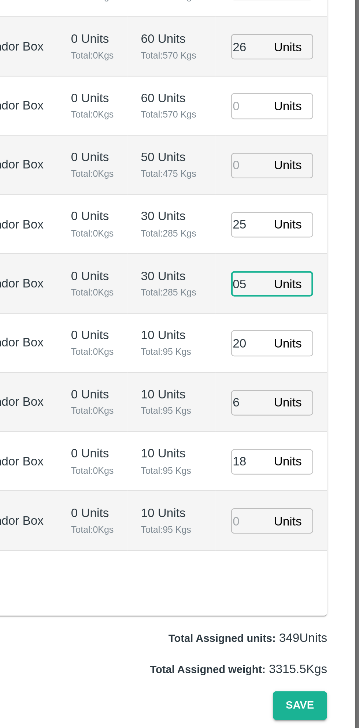
type input "05"
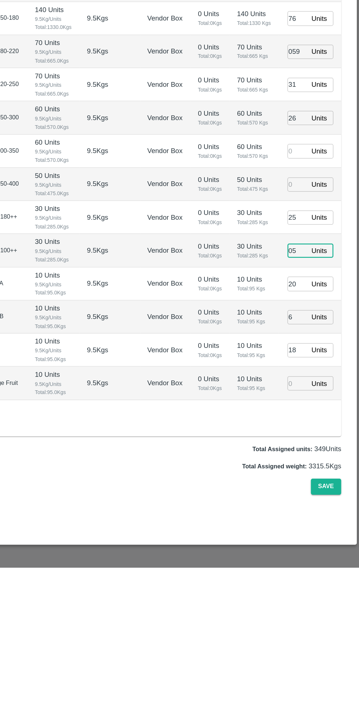
click at [311, 522] on input "6" at bounding box center [310, 527] width 16 height 11
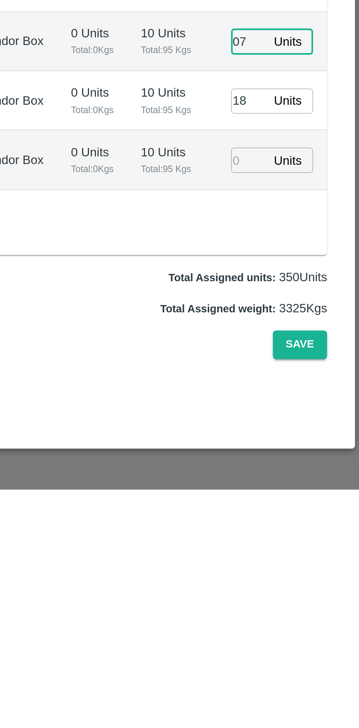
type input "07"
click at [336, 657] on button "Save" at bounding box center [332, 663] width 24 height 13
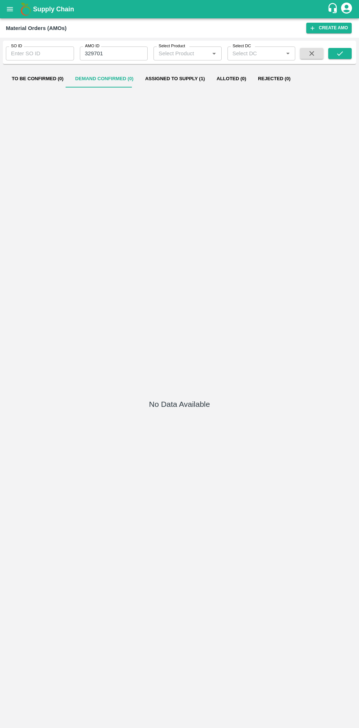
click at [160, 79] on button "Assigned to Supply (1)" at bounding box center [174, 79] width 71 height 18
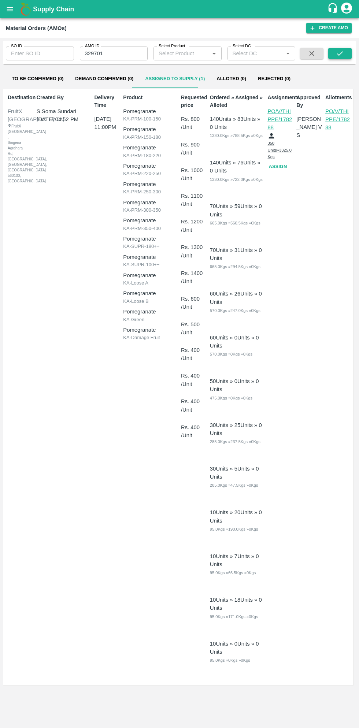
click at [340, 56] on icon "submit" at bounding box center [340, 53] width 8 height 8
click at [277, 161] on button "Assign" at bounding box center [278, 166] width 23 height 13
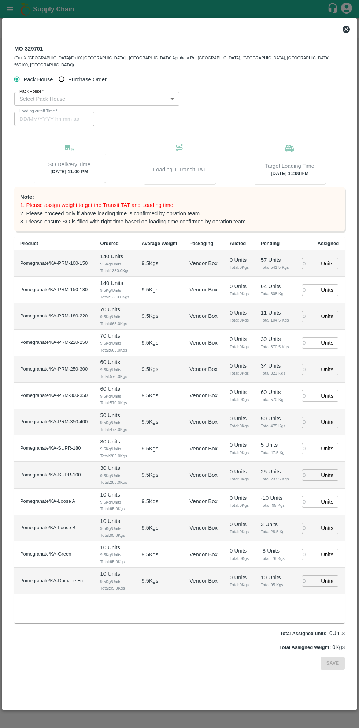
type input "29/09/2025 11:00 PM"
click at [85, 75] on span "Purchase Order" at bounding box center [87, 79] width 38 height 8
click at [68, 75] on input "Purchase Order" at bounding box center [62, 79] width 14 height 14
radio input "true"
click at [116, 94] on input "PO   *" at bounding box center [170, 99] width 308 height 10
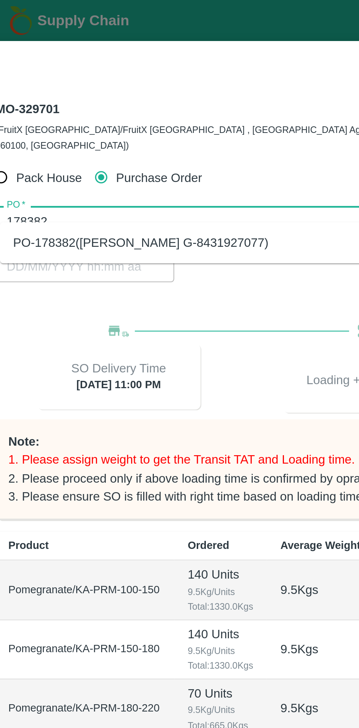
click at [109, 107] on div "PO-178382(Thippeswamy G-8431927077)" at bounding box center [79, 108] width 114 height 8
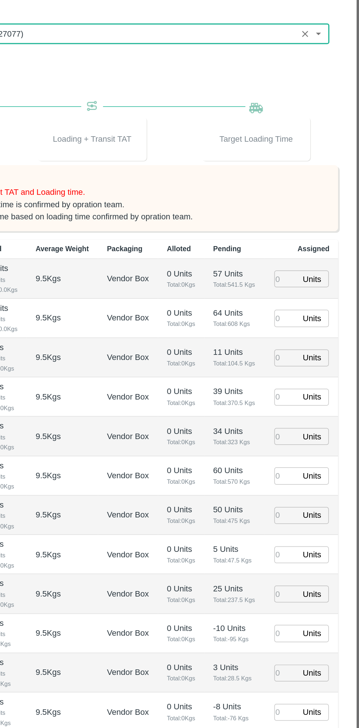
type input "PO-178382(Thippeswamy G-8431927077)"
click at [305, 258] on input "number" at bounding box center [310, 263] width 16 height 11
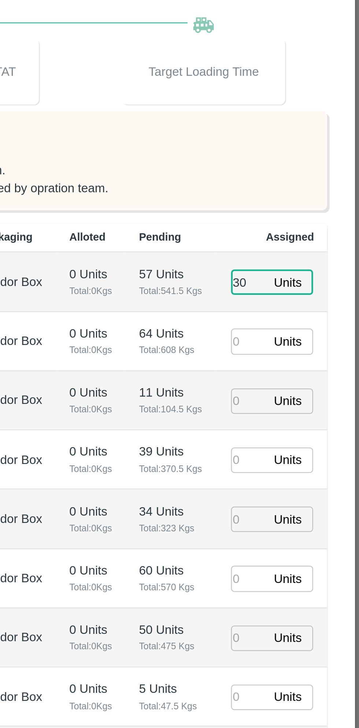
type input "30"
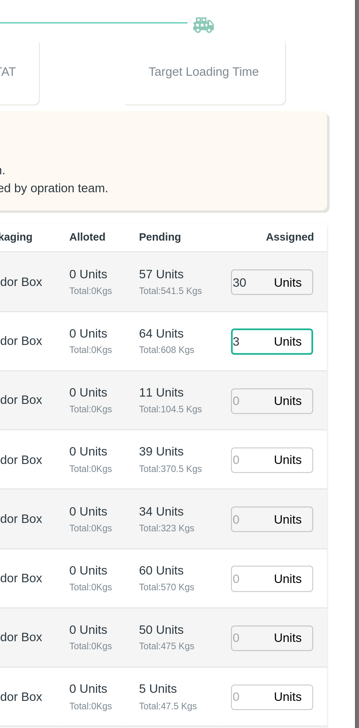
type input "38"
type input "29/09/2025 03:22 PM"
type input "38"
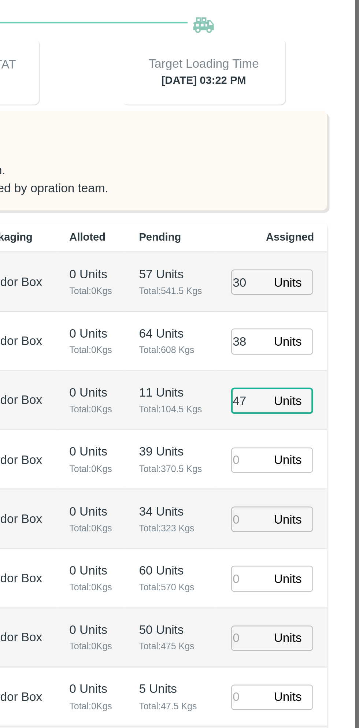
type input "47"
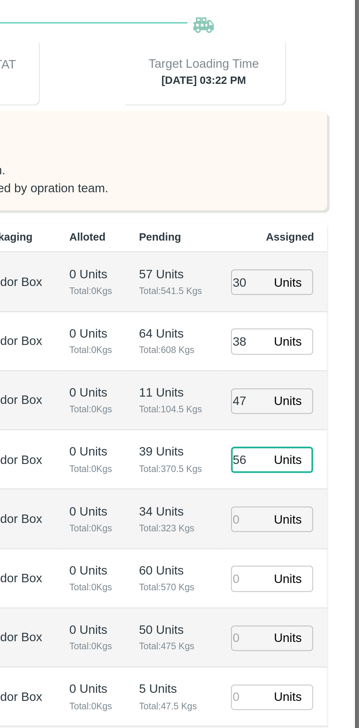
type input "56"
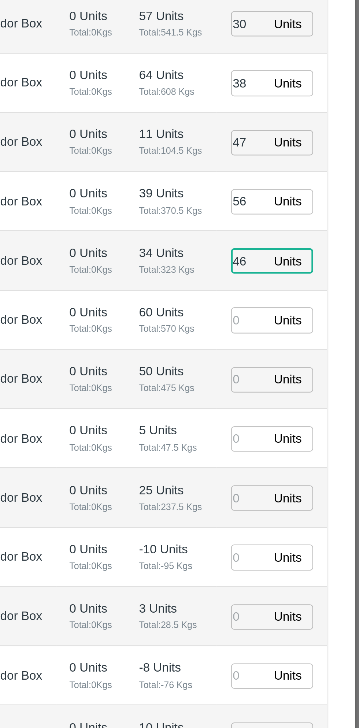
type input "46"
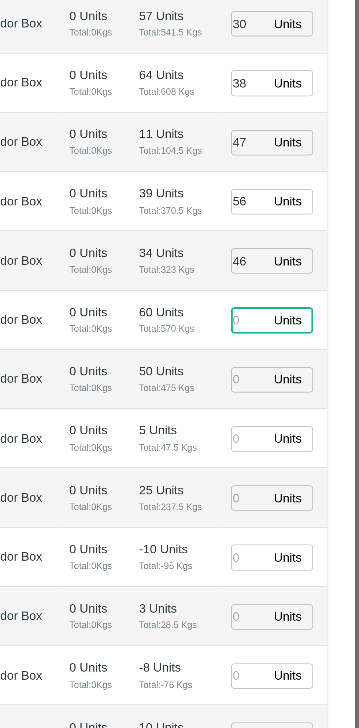
type input "4"
type input "29/09/2025 01:22 PM"
type input "45"
click at [312, 417] on input "number" at bounding box center [310, 422] width 16 height 11
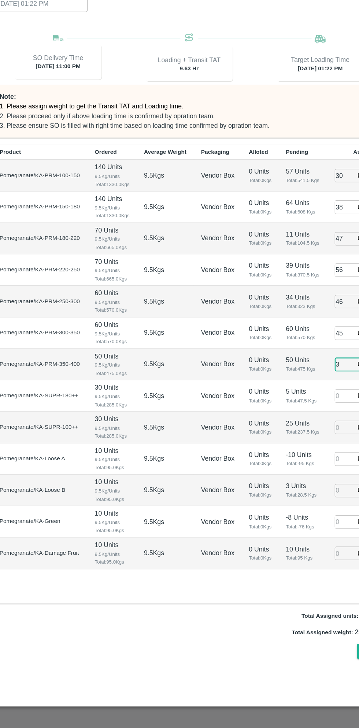
type input "39"
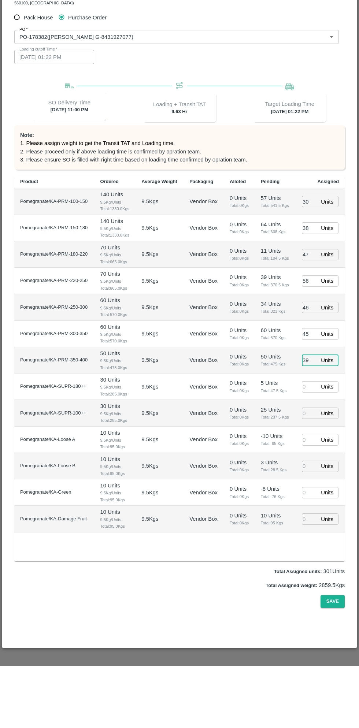
type input "29/09/2025 02:22 PM"
type input "39"
click at [309, 443] on input "number" at bounding box center [310, 448] width 16 height 11
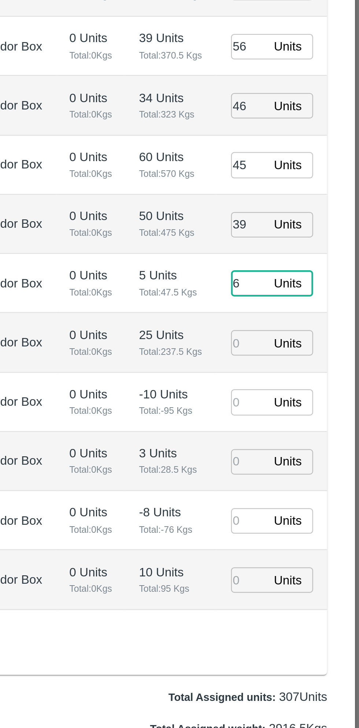
type input "6"
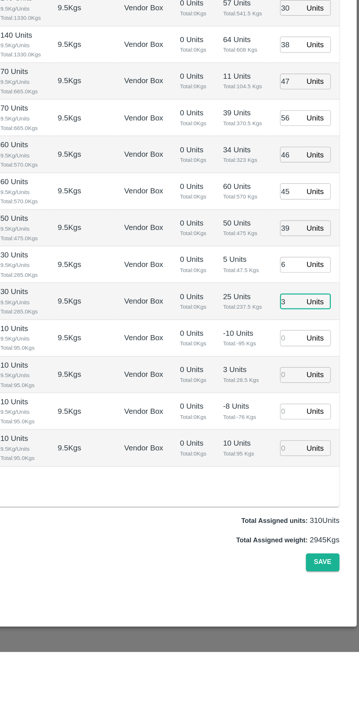
type input "3"
click at [306, 496] on input "number" at bounding box center [310, 501] width 16 height 11
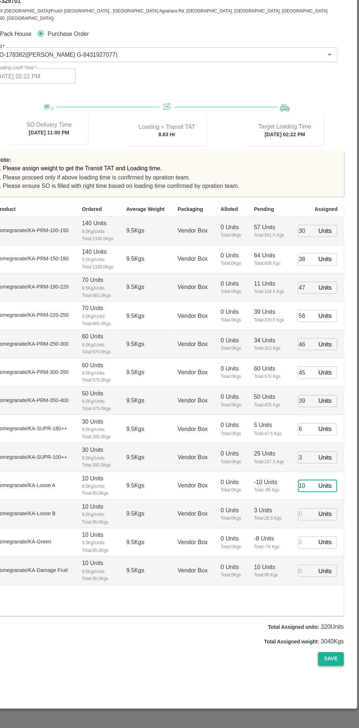
type input "10"
click at [333, 657] on button "Save" at bounding box center [332, 663] width 24 height 13
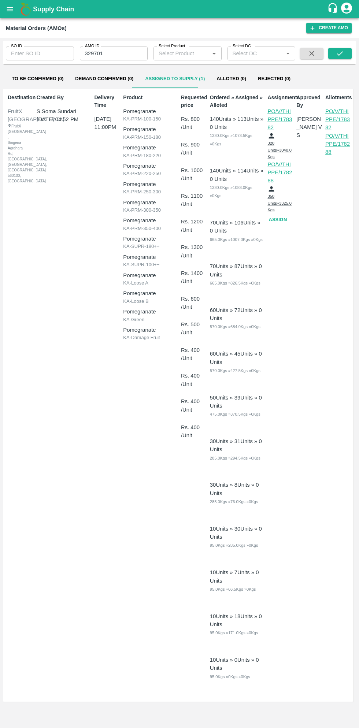
click at [17, 11] on button "open drawer" at bounding box center [9, 9] width 17 height 17
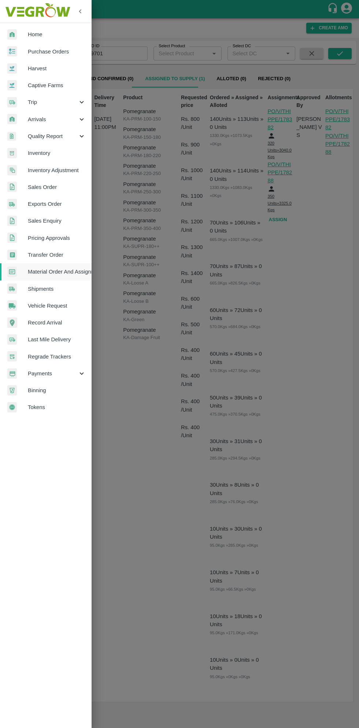
click at [66, 49] on span "Purchase Orders" at bounding box center [57, 52] width 58 height 8
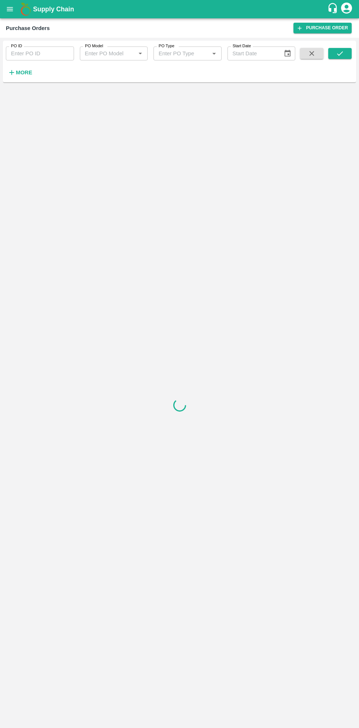
click at [25, 72] on strong "More" at bounding box center [24, 73] width 16 height 6
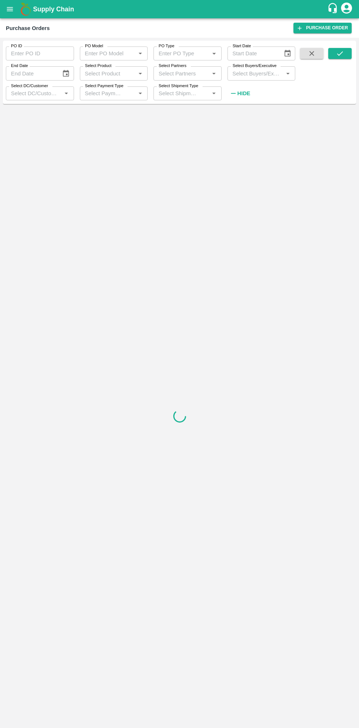
click at [263, 76] on input "Select Buyers/Executive" at bounding box center [256, 73] width 52 height 10
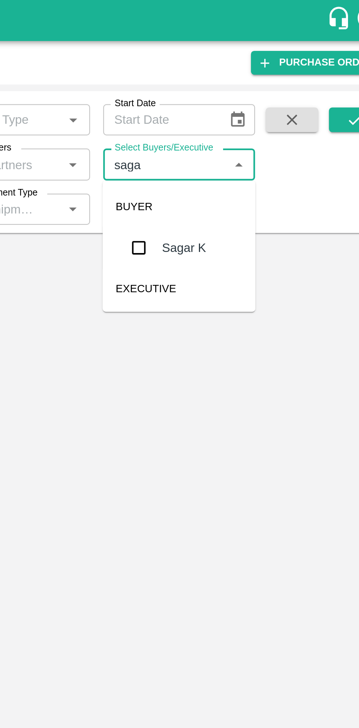
type input "sagar"
click at [249, 112] on input "checkbox" at bounding box center [243, 110] width 15 height 15
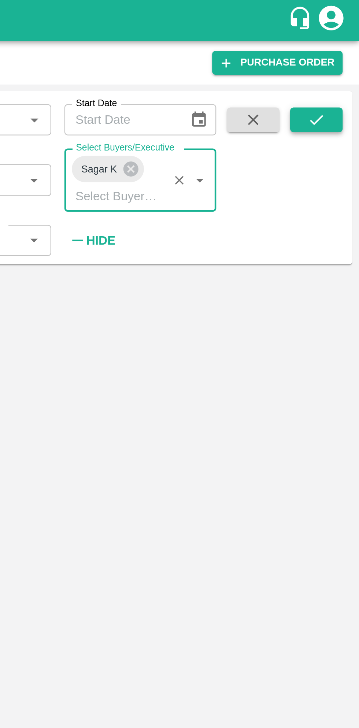
click at [342, 53] on icon "submit" at bounding box center [340, 53] width 8 height 8
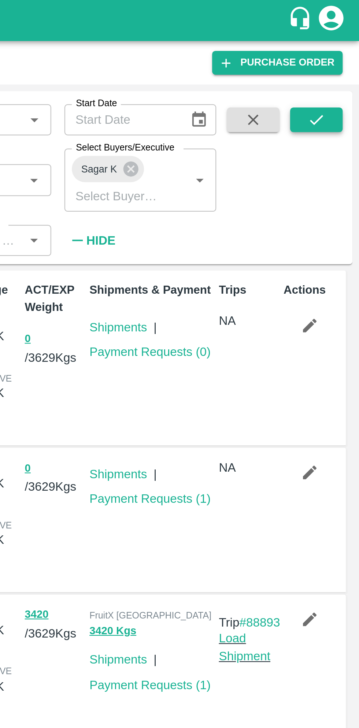
click at [341, 57] on icon "submit" at bounding box center [340, 53] width 8 height 8
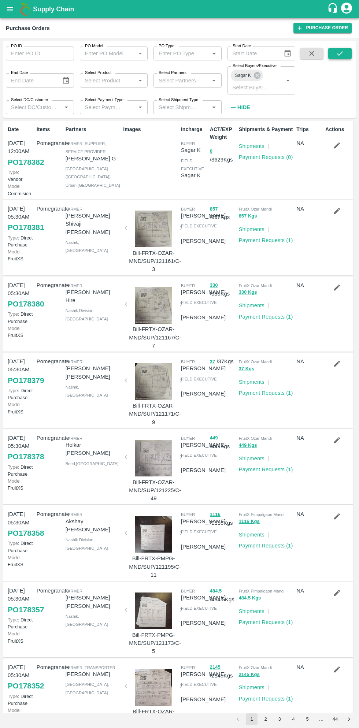
click at [341, 52] on icon "submit" at bounding box center [340, 53] width 8 height 8
